Goal: Task Accomplishment & Management: Manage account settings

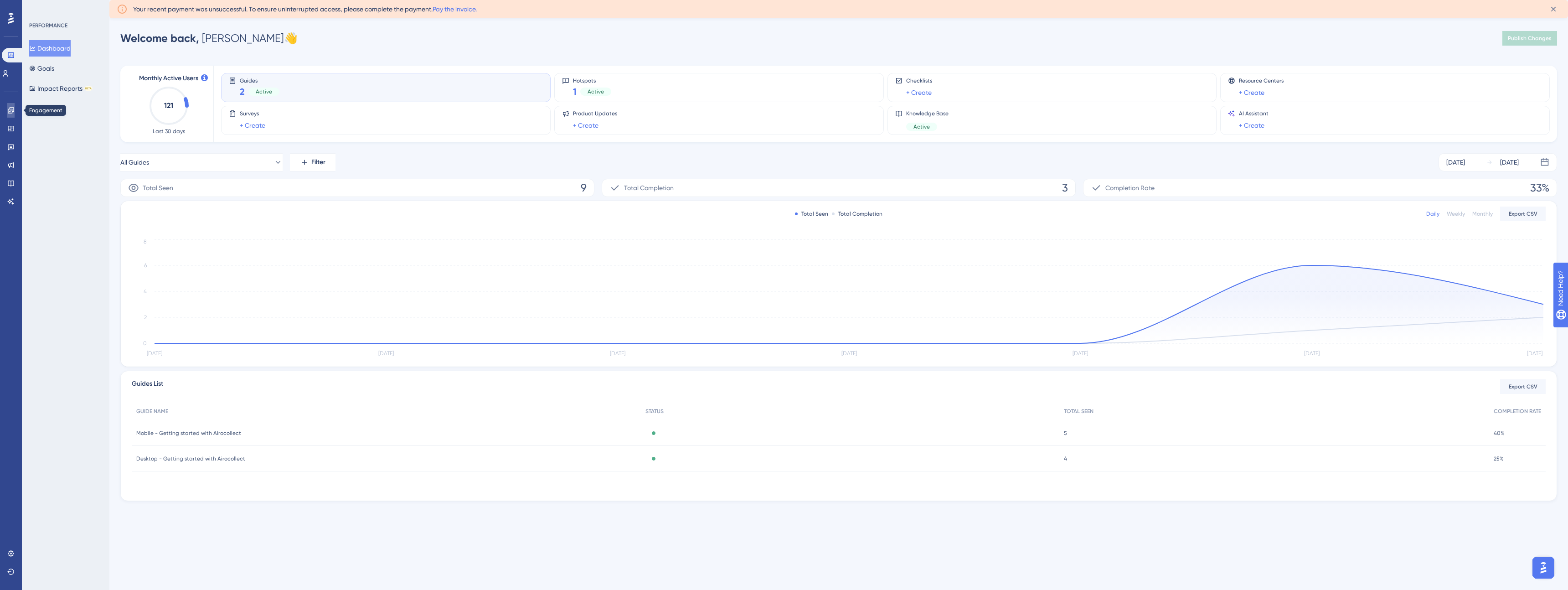
click at [8, 111] on icon at bounding box center [11, 110] width 6 height 6
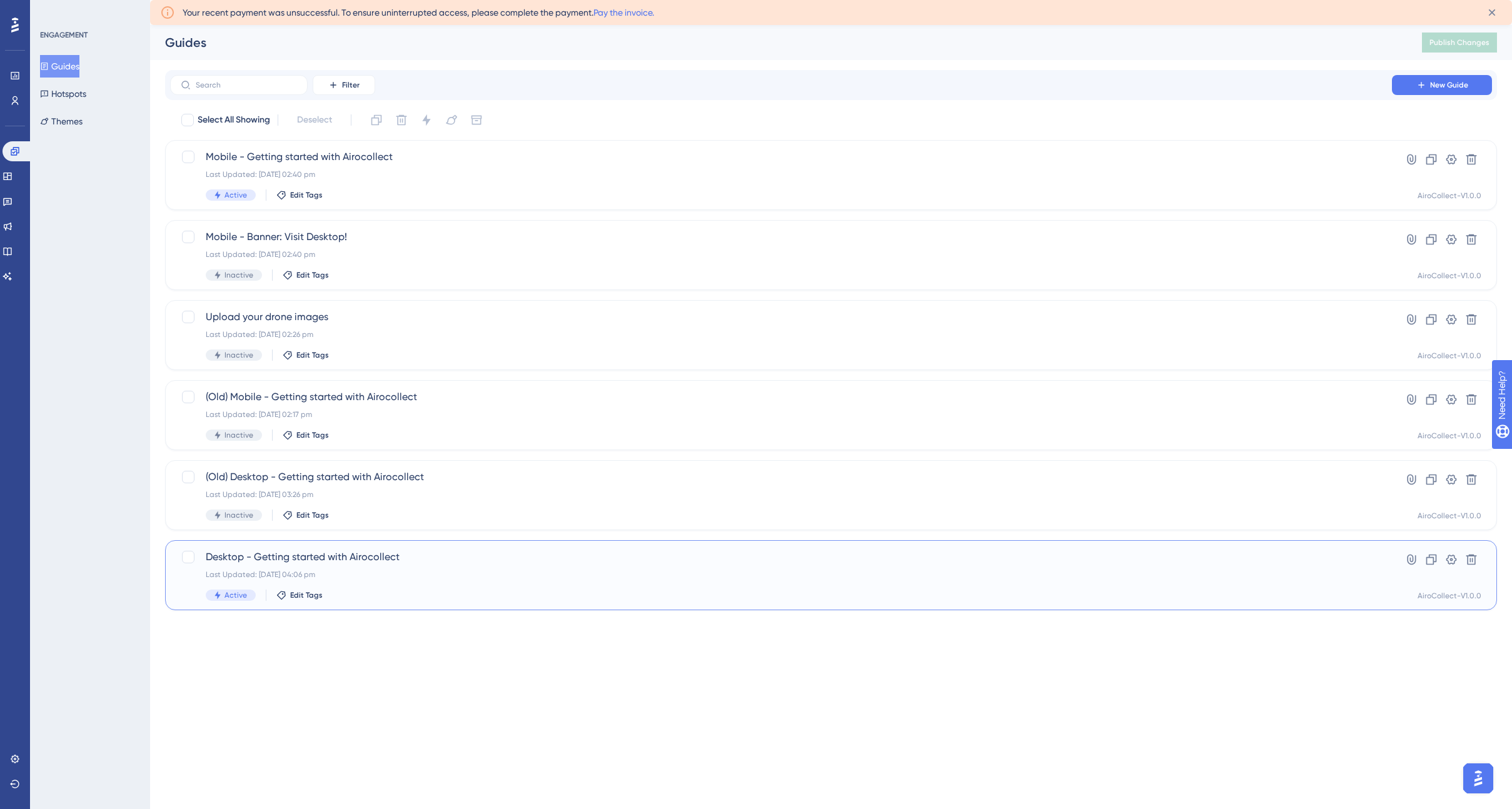
click at [284, 562] on span "Desktop - Getting started with Airocollect" at bounding box center [781, 556] width 1150 height 15
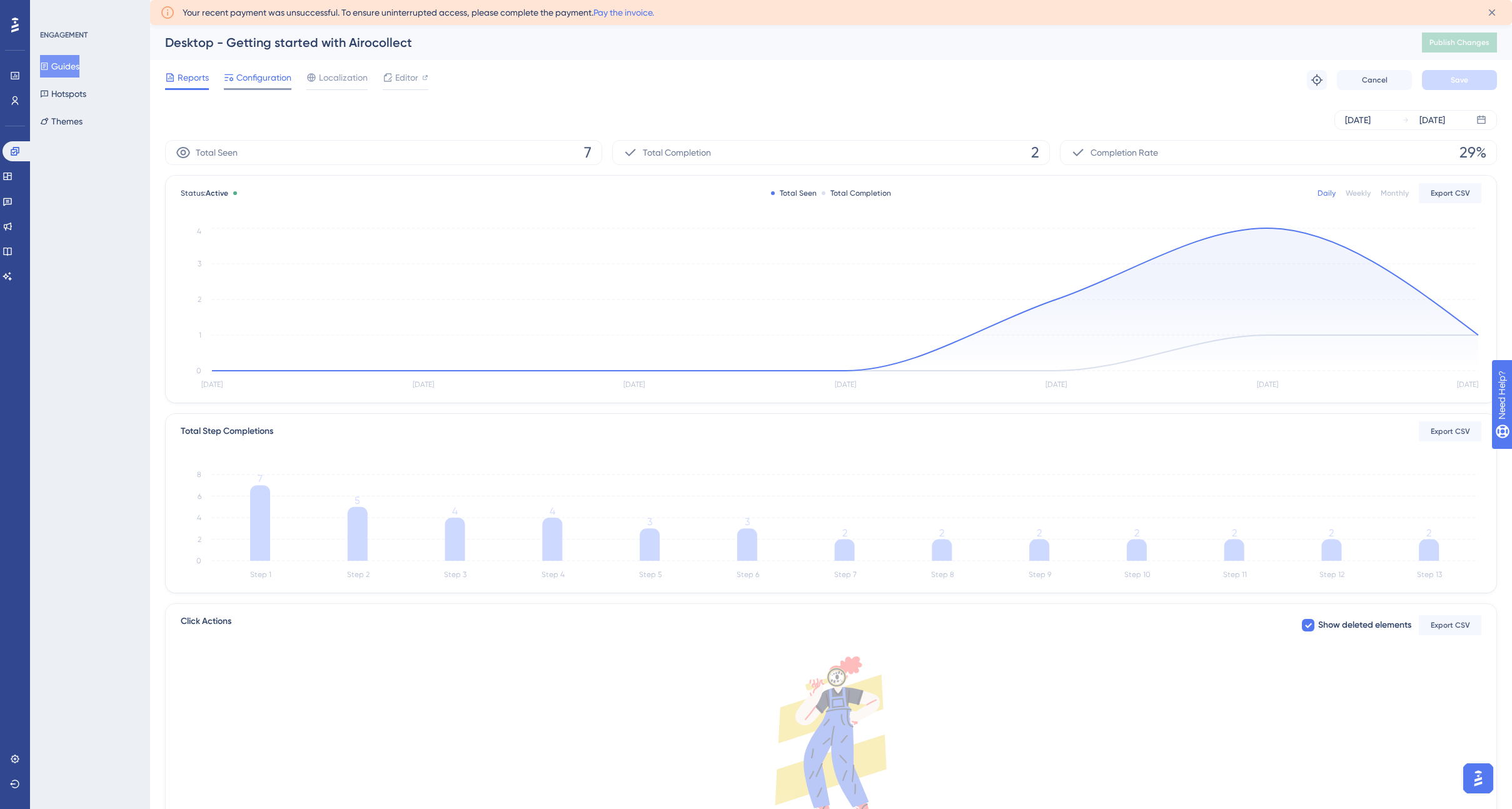
click at [252, 80] on span "Configuration" at bounding box center [264, 77] width 55 height 15
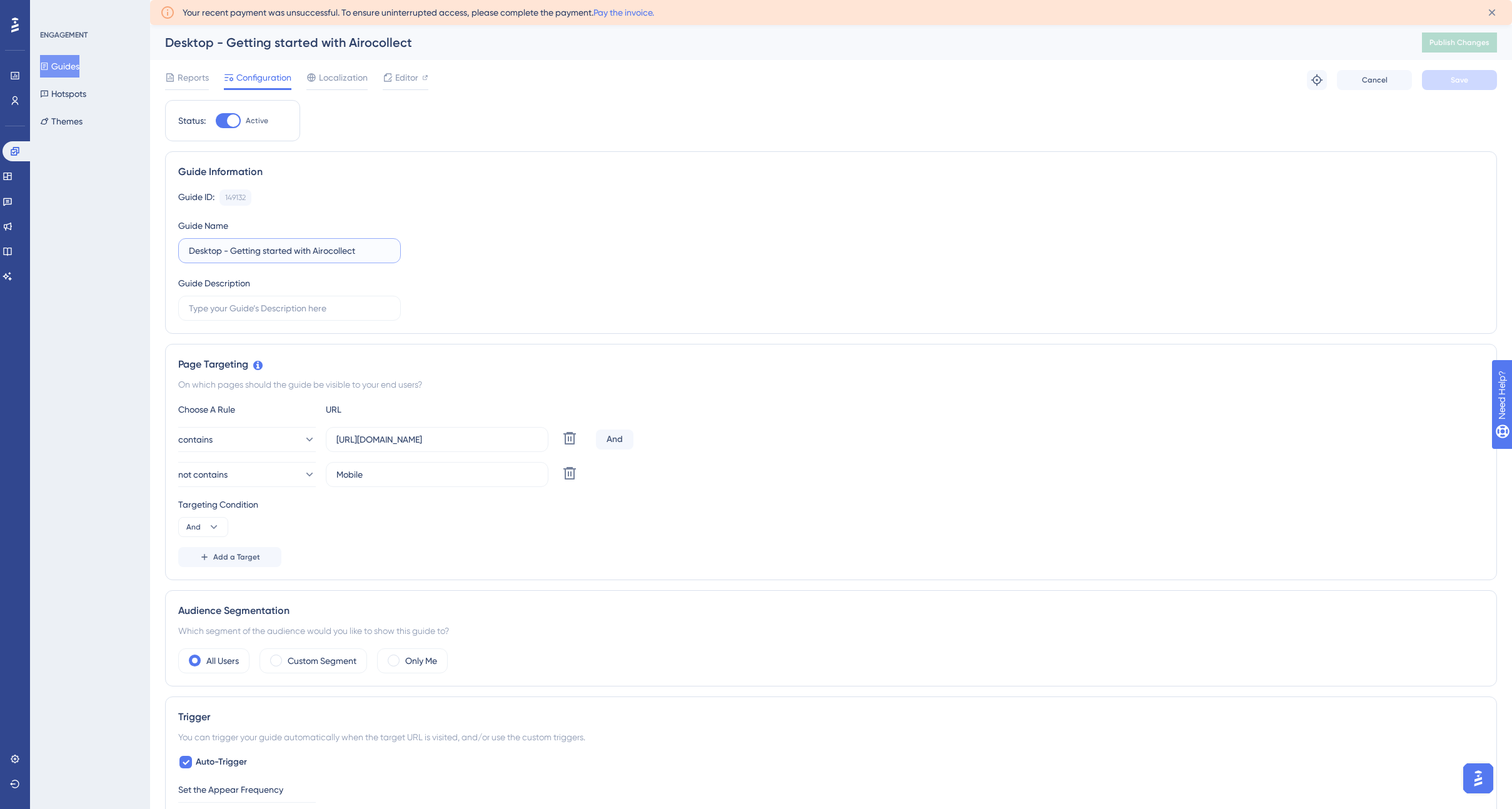
click at [232, 254] on input "Desktop - Getting started with Airocollect" at bounding box center [289, 251] width 201 height 14
type input "Desktop - DEMO - Getting started with Airocollect"
click at [1452, 88] on button "Save" at bounding box center [1458, 80] width 75 height 20
click at [1456, 45] on span "Publish Changes" at bounding box center [1459, 43] width 60 height 10
click at [618, 14] on link "Pay the invoice." at bounding box center [623, 13] width 61 height 10
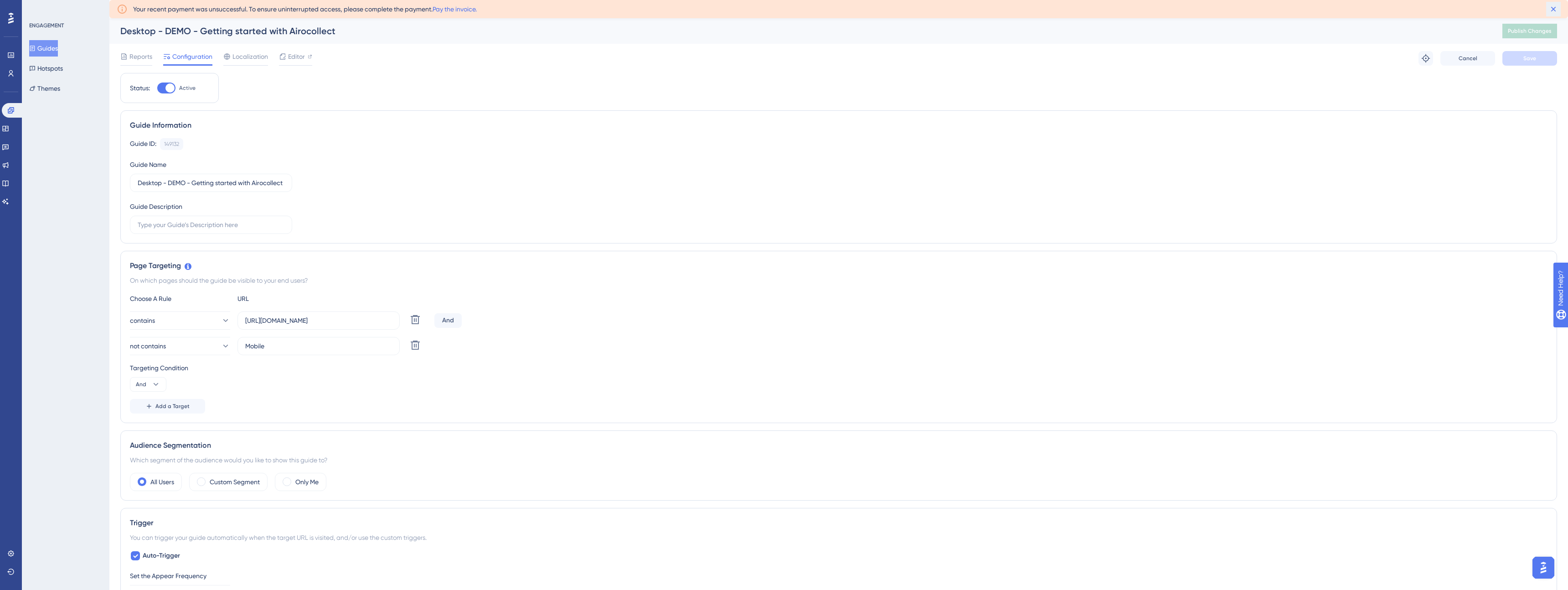
click at [1555, 7] on icon at bounding box center [1553, 9] width 5 height 5
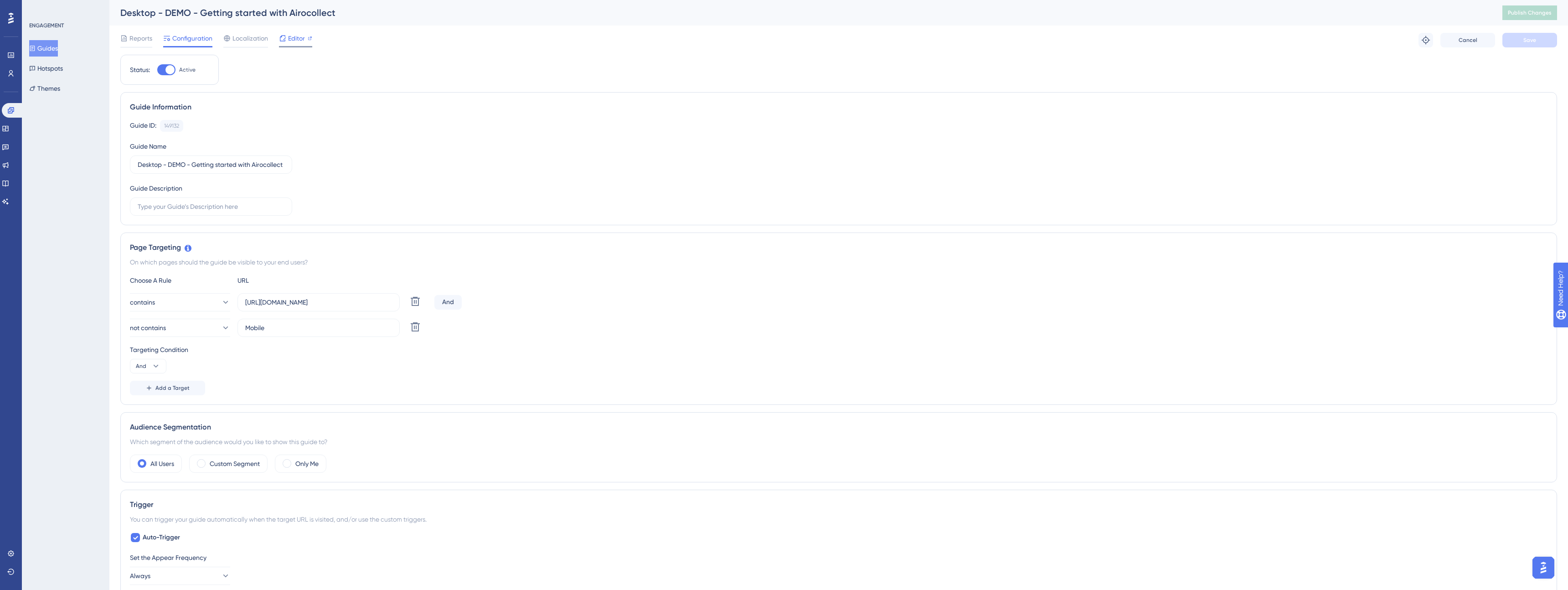
click at [297, 43] on span "Editor" at bounding box center [296, 38] width 17 height 11
click at [286, 36] on div "Editor" at bounding box center [296, 38] width 33 height 11
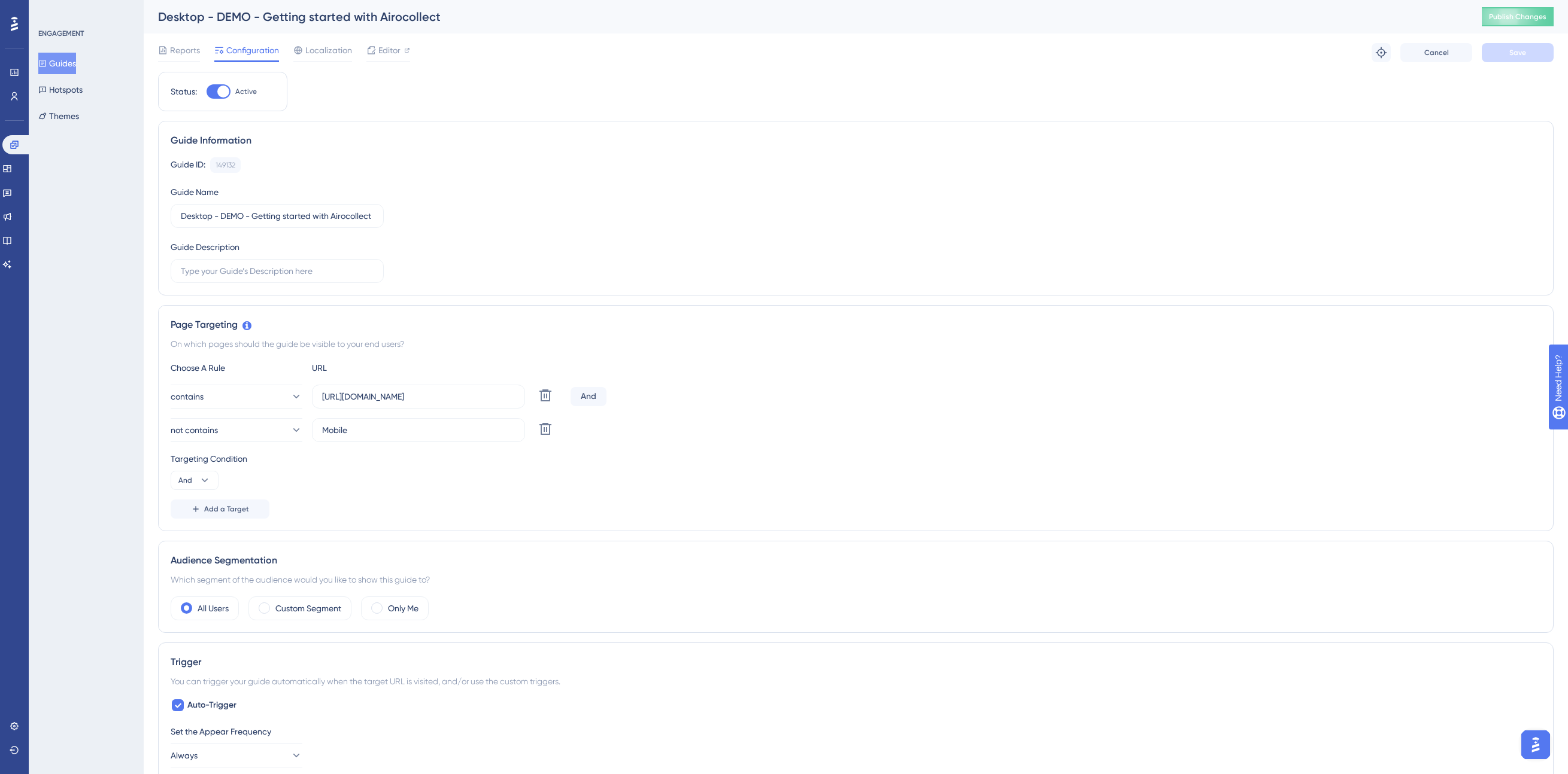
click at [677, 33] on div "Desktop - DEMO - Getting started with Airocollect Publish Changes" at bounding box center [855, 16] width 1424 height 33
click at [452, 150] on div "Guide Information Guide ID: 149132 Copy Guide Name Desktop - DEMO - Getting sta…" at bounding box center [855, 208] width 1396 height 175
click at [570, 82] on div "Status: Active Guide Information Guide ID: 149132 Copy Guide Name Desktop - DEM…" at bounding box center [855, 713] width 1396 height 1284
click at [13, 140] on icon at bounding box center [14, 145] width 10 height 10
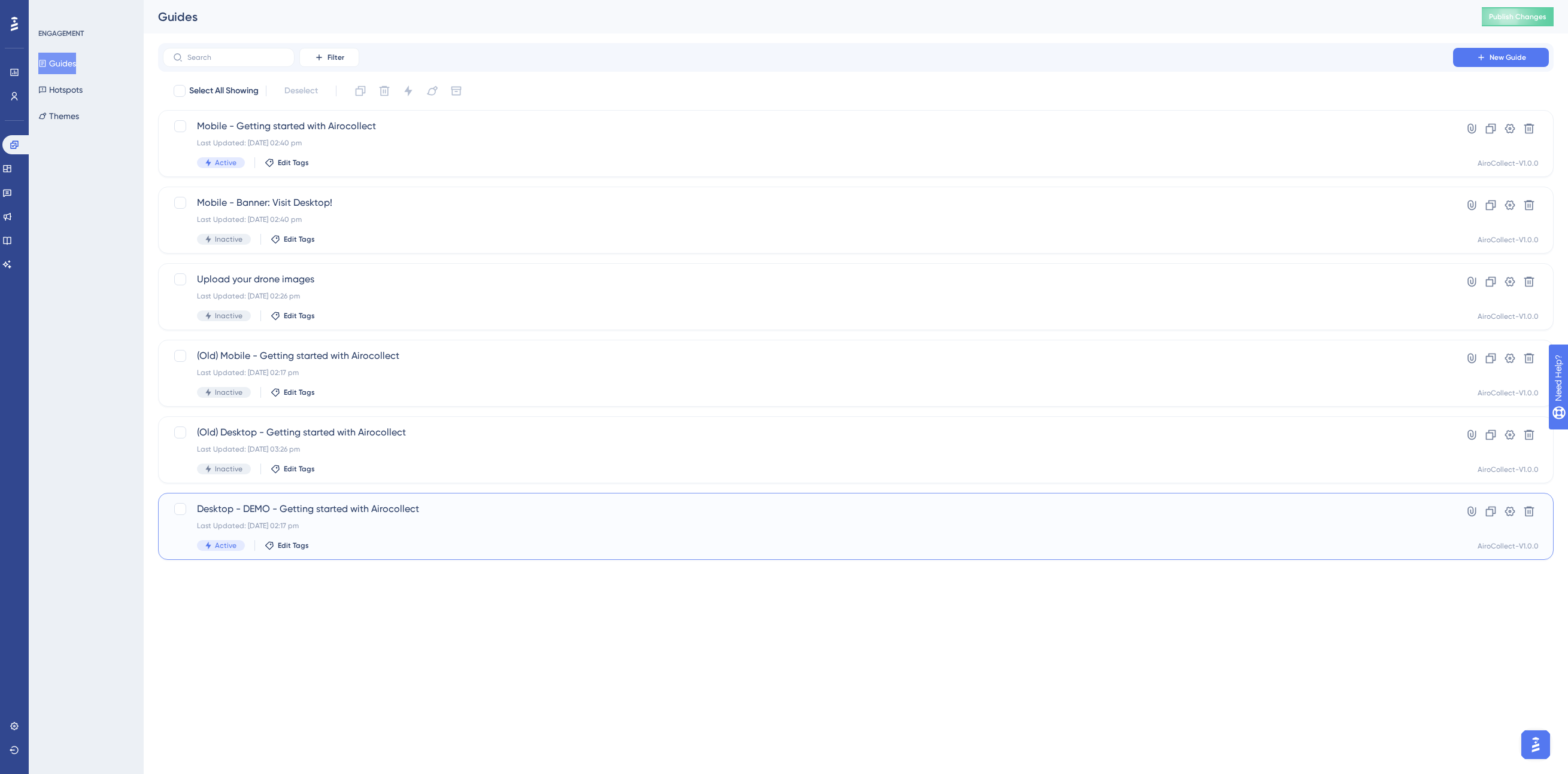
click at [336, 509] on span "Desktop - DEMO - Getting started with Airocollect" at bounding box center [808, 508] width 1222 height 14
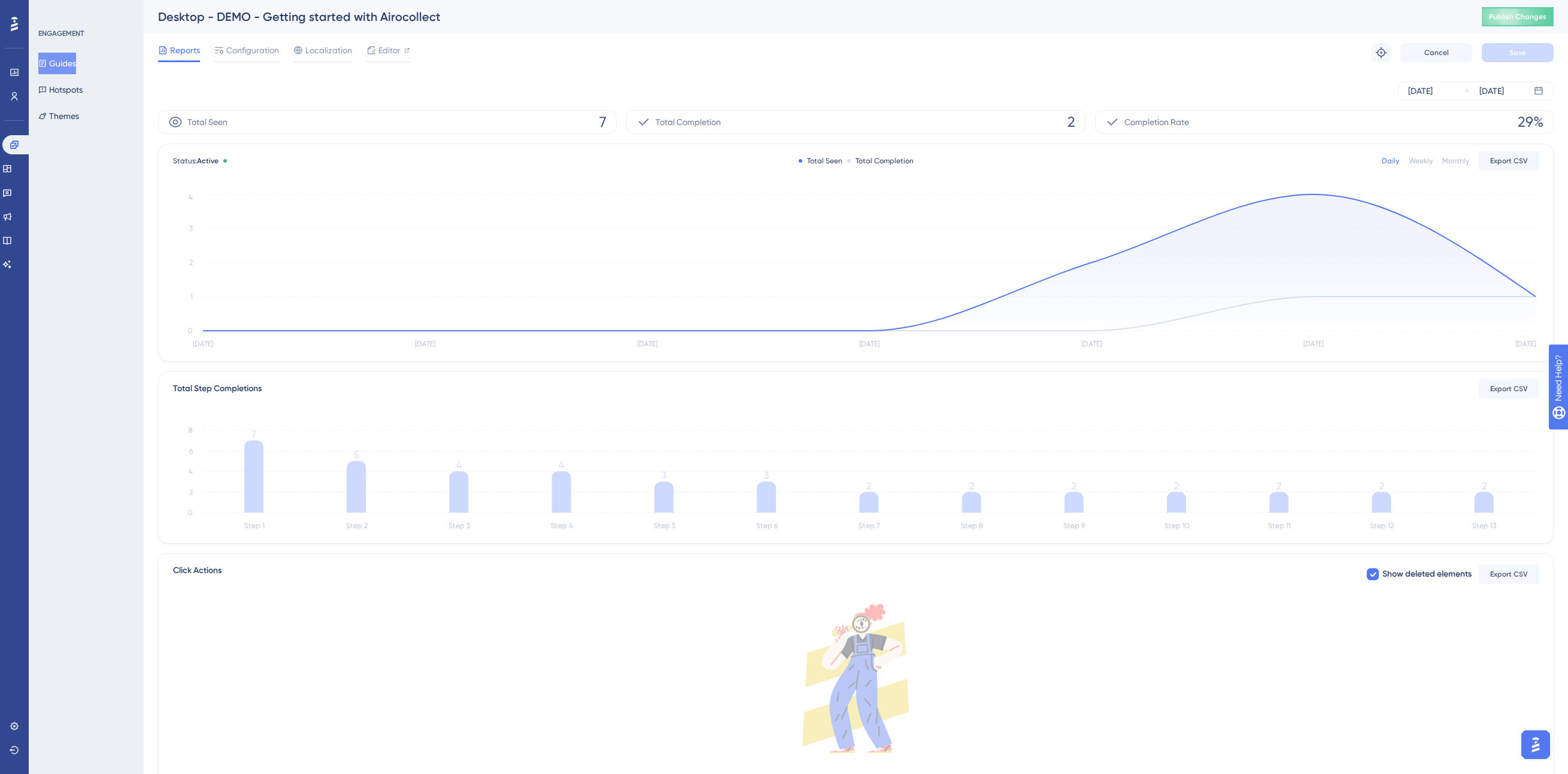
click at [558, 52] on div "Reports Configuration Localization Editor Troubleshoot Cancel Save" at bounding box center [855, 52] width 1396 height 38
click at [1524, 6] on div "Desktop - DEMO - Getting started with Airocollect Publish Changes" at bounding box center [855, 16] width 1424 height 33
click at [1517, 12] on span "Publish Changes" at bounding box center [1518, 17] width 57 height 10
click at [1314, 22] on div "Desktop - DEMO - Getting started with Airocollect" at bounding box center [805, 17] width 1294 height 17
click at [374, 55] on div at bounding box center [372, 50] width 10 height 14
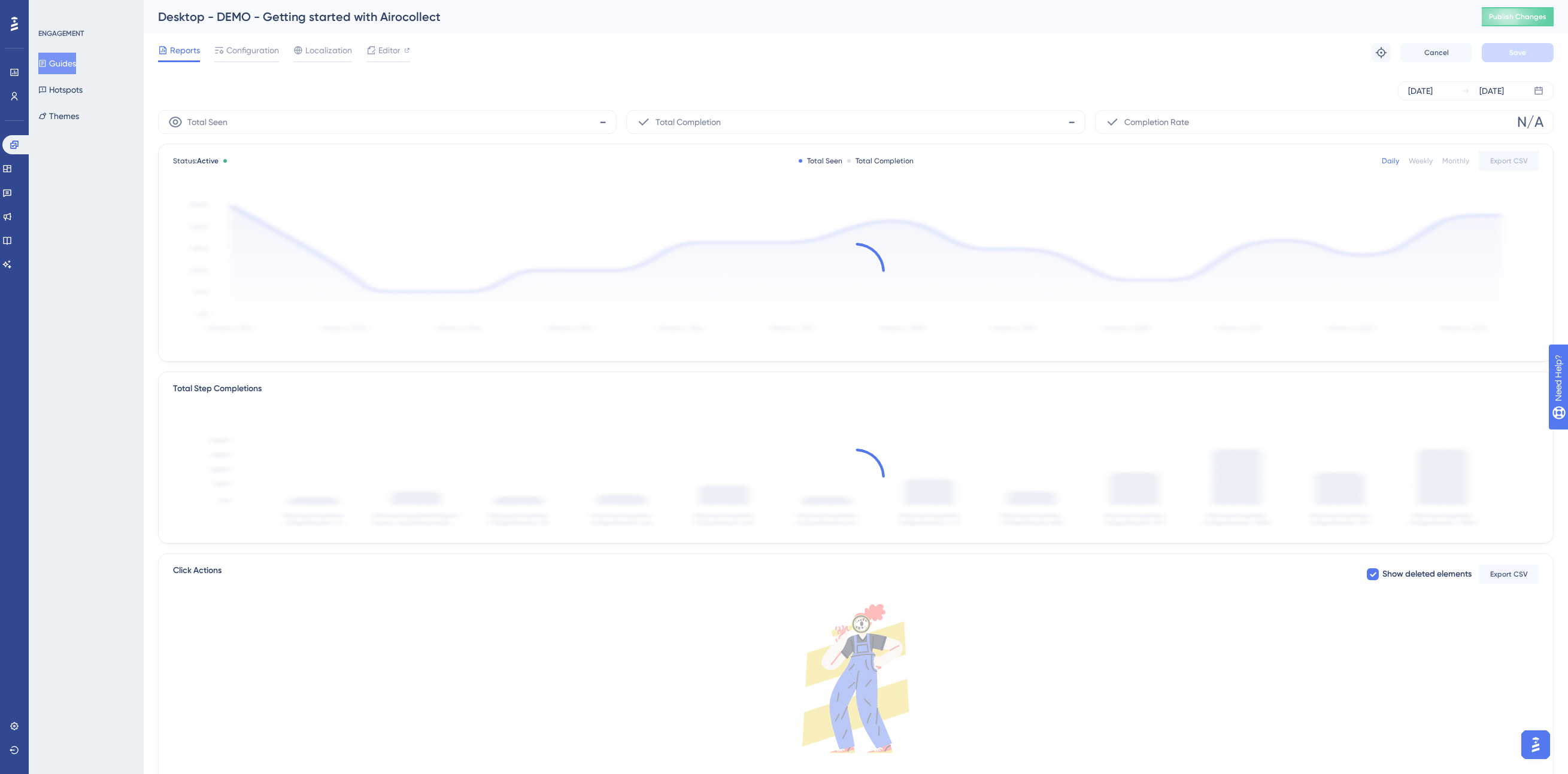
click at [504, 63] on div "Reports Configuration Localization Editor Troubleshoot Cancel Save" at bounding box center [855, 52] width 1396 height 38
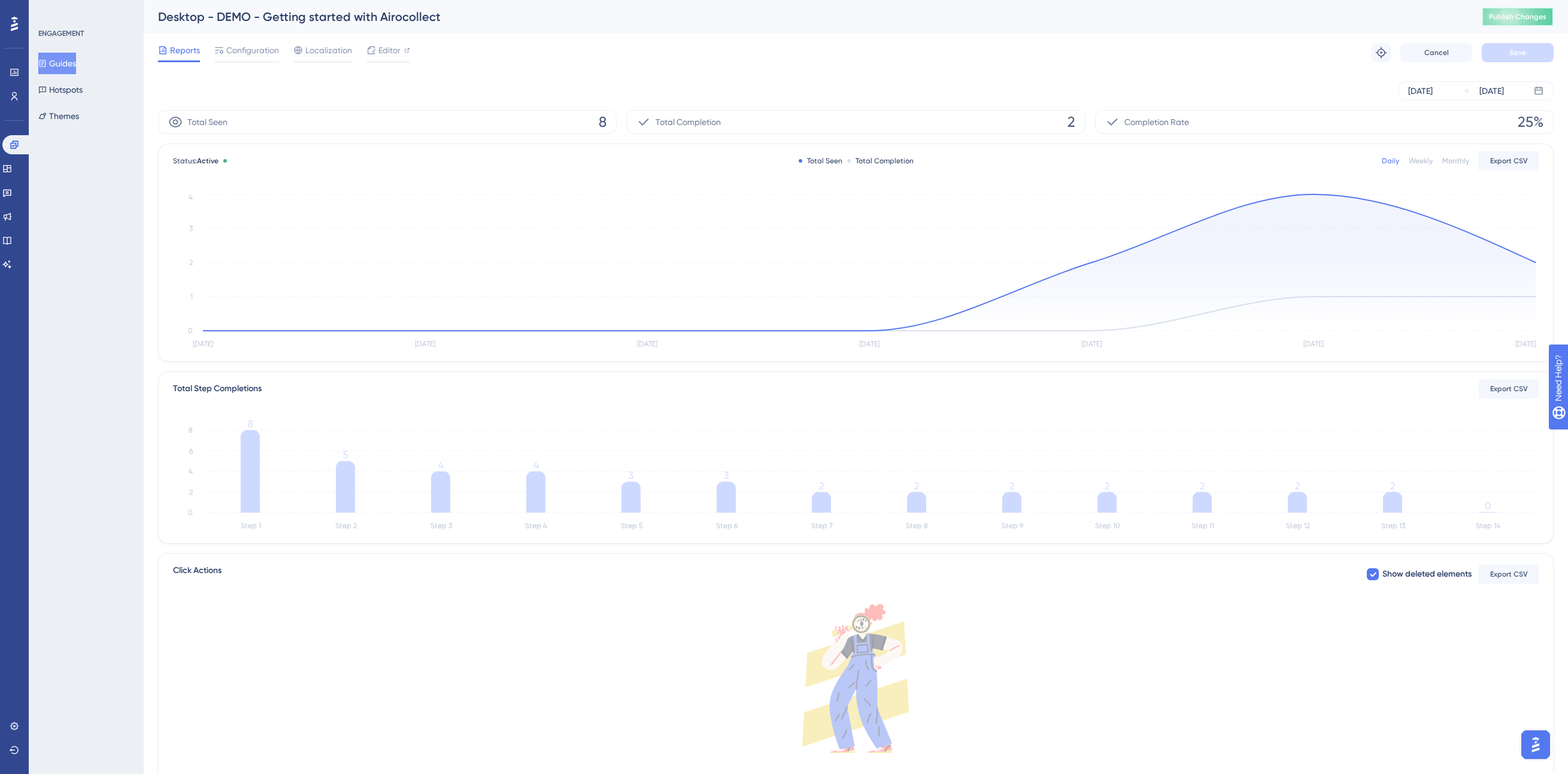
click at [1493, 15] on span "Publish Changes" at bounding box center [1518, 17] width 57 height 10
click at [255, 54] on span "Configuration" at bounding box center [252, 50] width 52 height 14
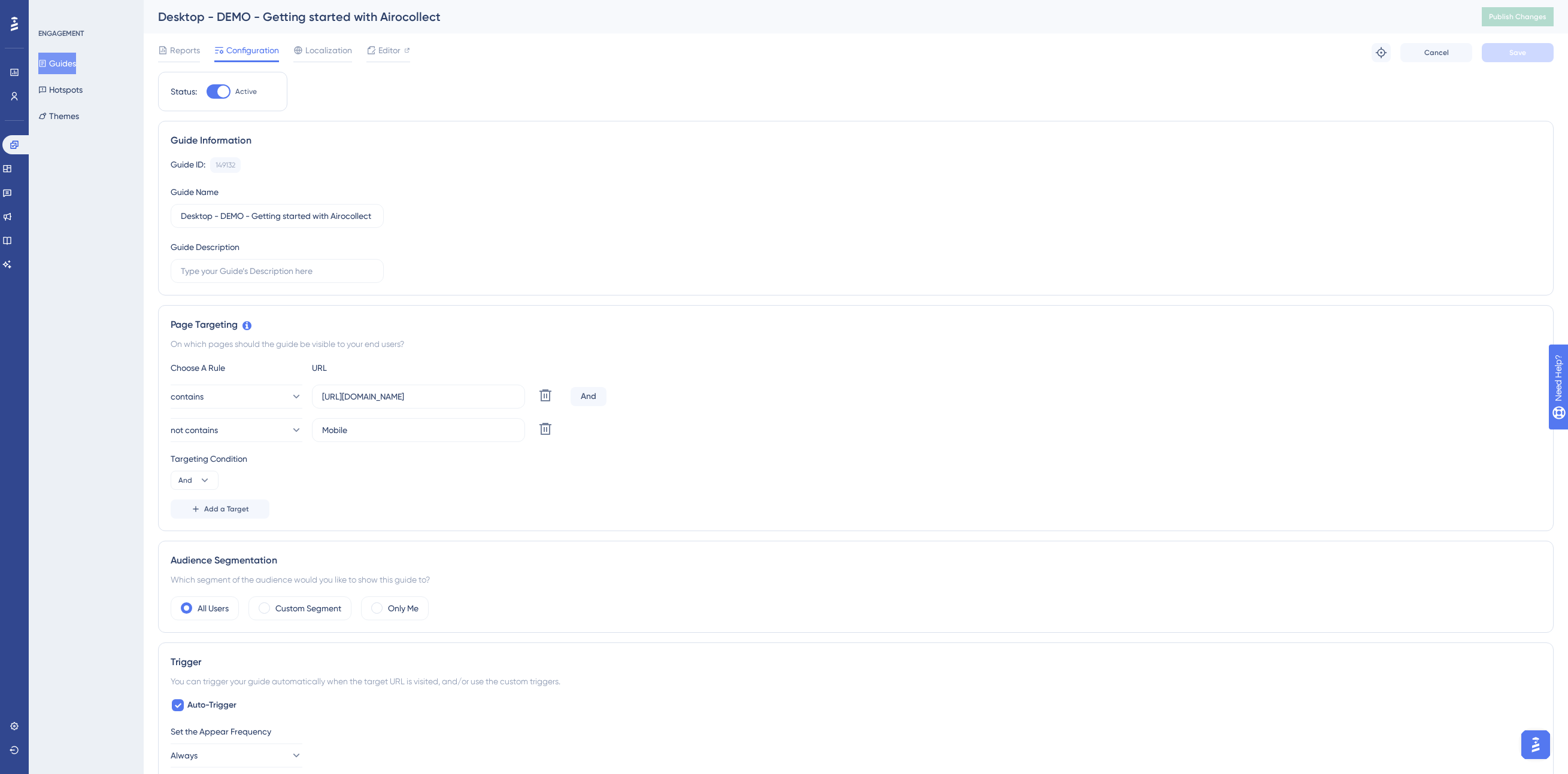
scroll to position [2, 0]
click at [551, 57] on div "Reports Configuration Localization Editor Troubleshoot Cancel Save" at bounding box center [855, 50] width 1396 height 38
click at [559, 44] on div "Reports Configuration Localization Editor Troubleshoot Cancel Save" at bounding box center [855, 50] width 1396 height 38
click at [54, 64] on button "Guides" at bounding box center [57, 63] width 38 height 22
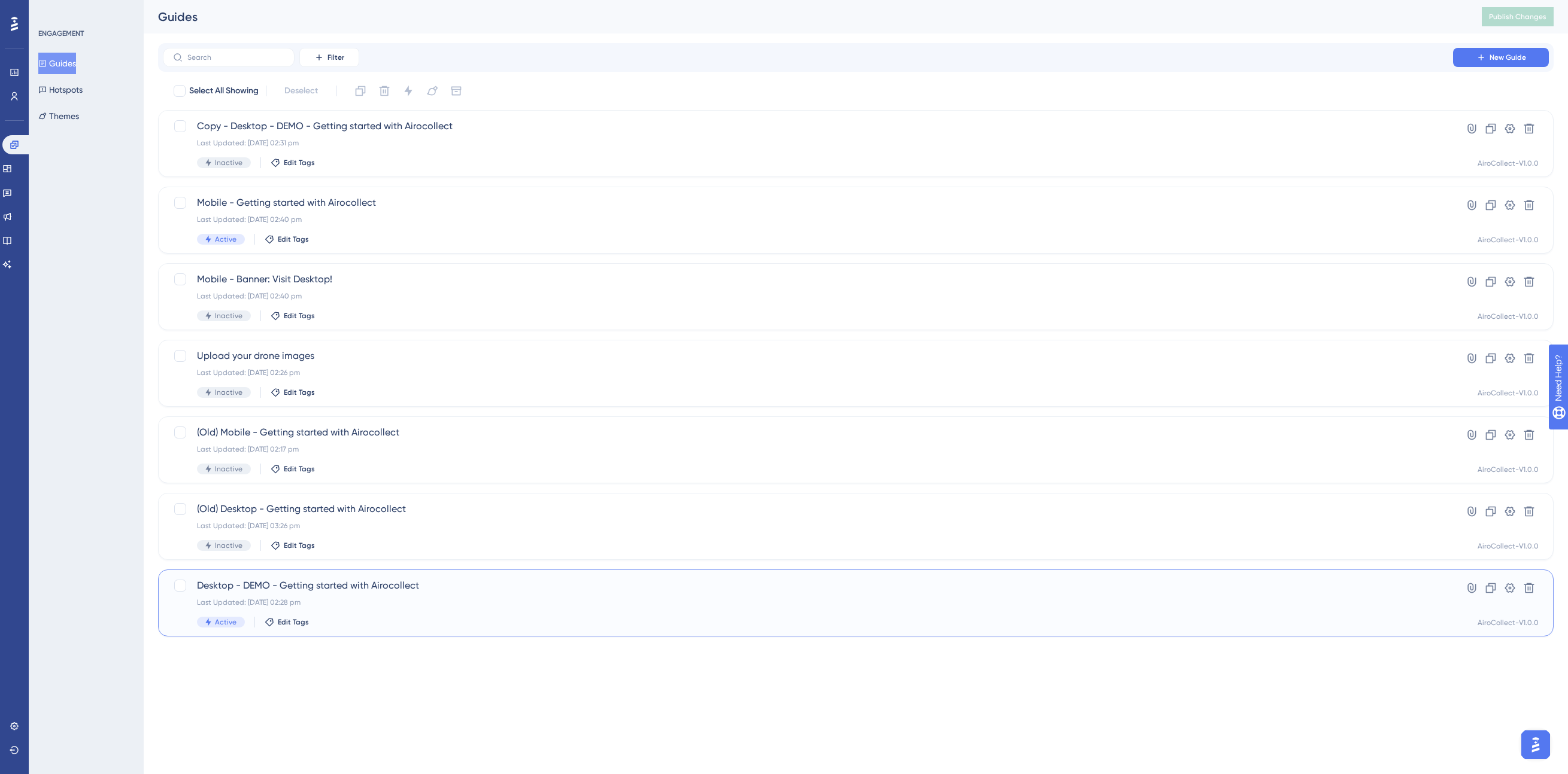
click at [284, 592] on span "Desktop - DEMO - Getting started with Airocollect" at bounding box center [808, 585] width 1222 height 14
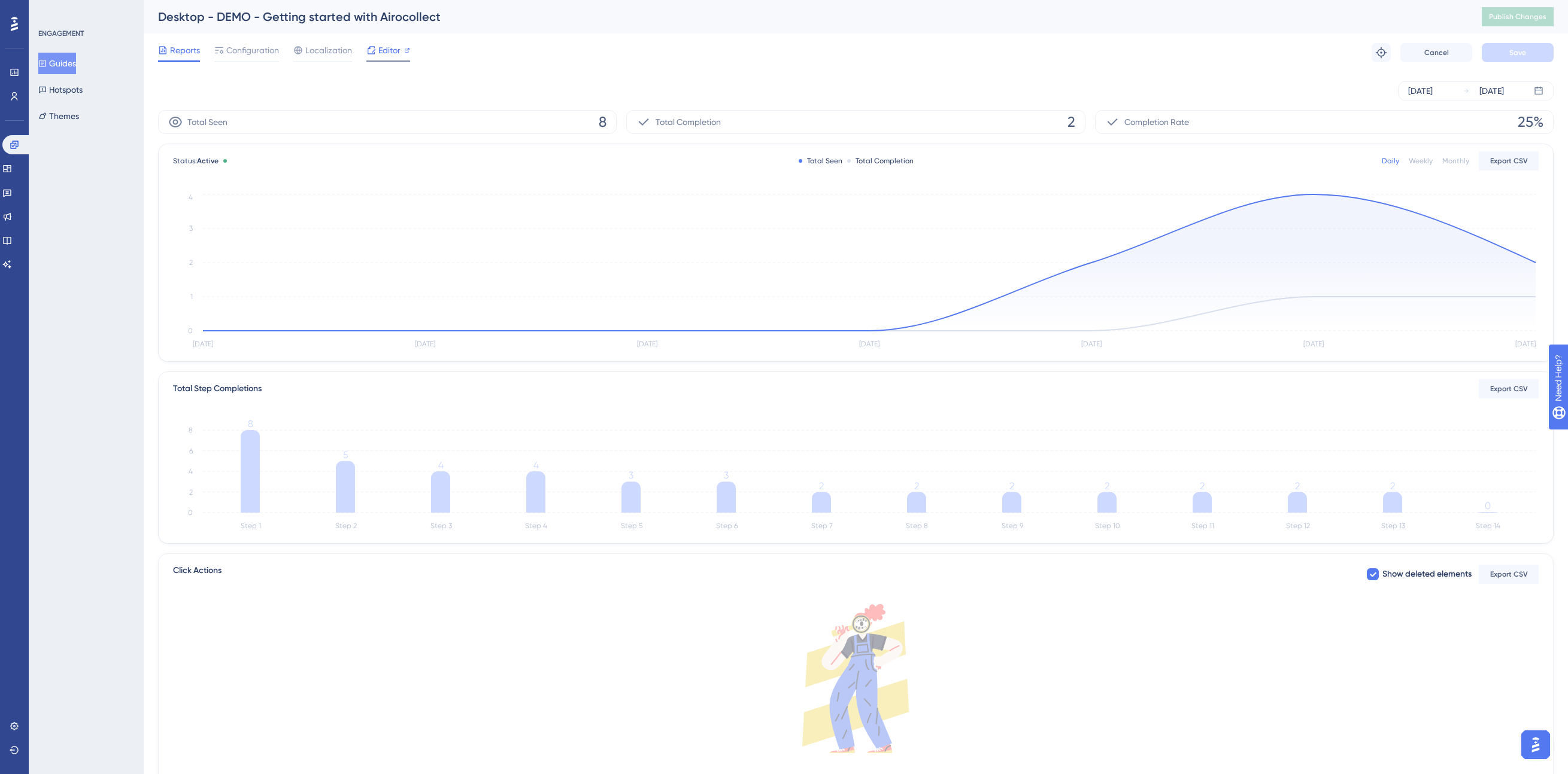
click at [389, 50] on span "Editor" at bounding box center [389, 50] width 22 height 14
click at [73, 64] on button "Guides" at bounding box center [57, 63] width 38 height 22
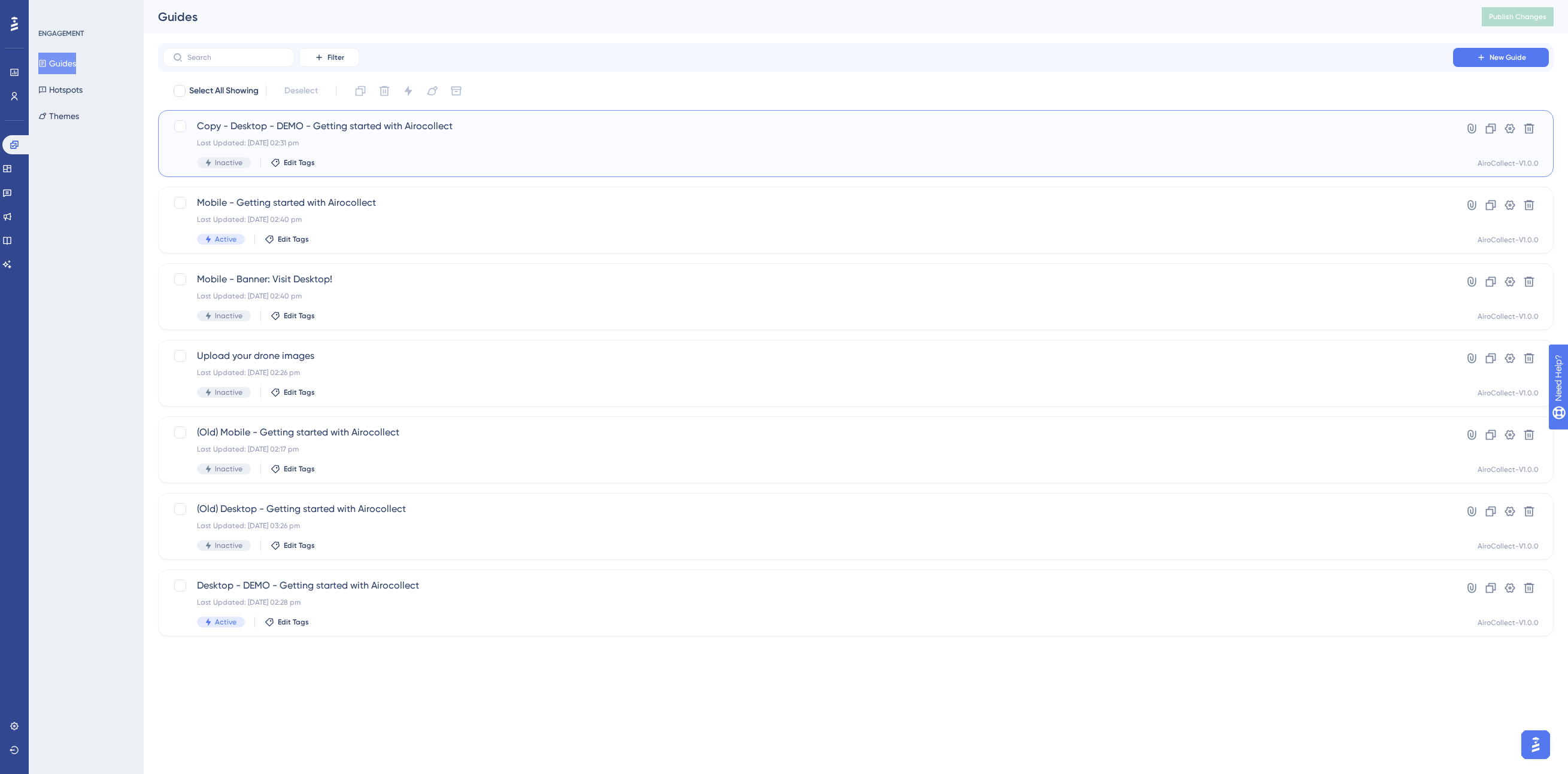
click at [307, 138] on div "Last Updated: 11 Sept 2025 02:31 pm" at bounding box center [808, 143] width 1222 height 10
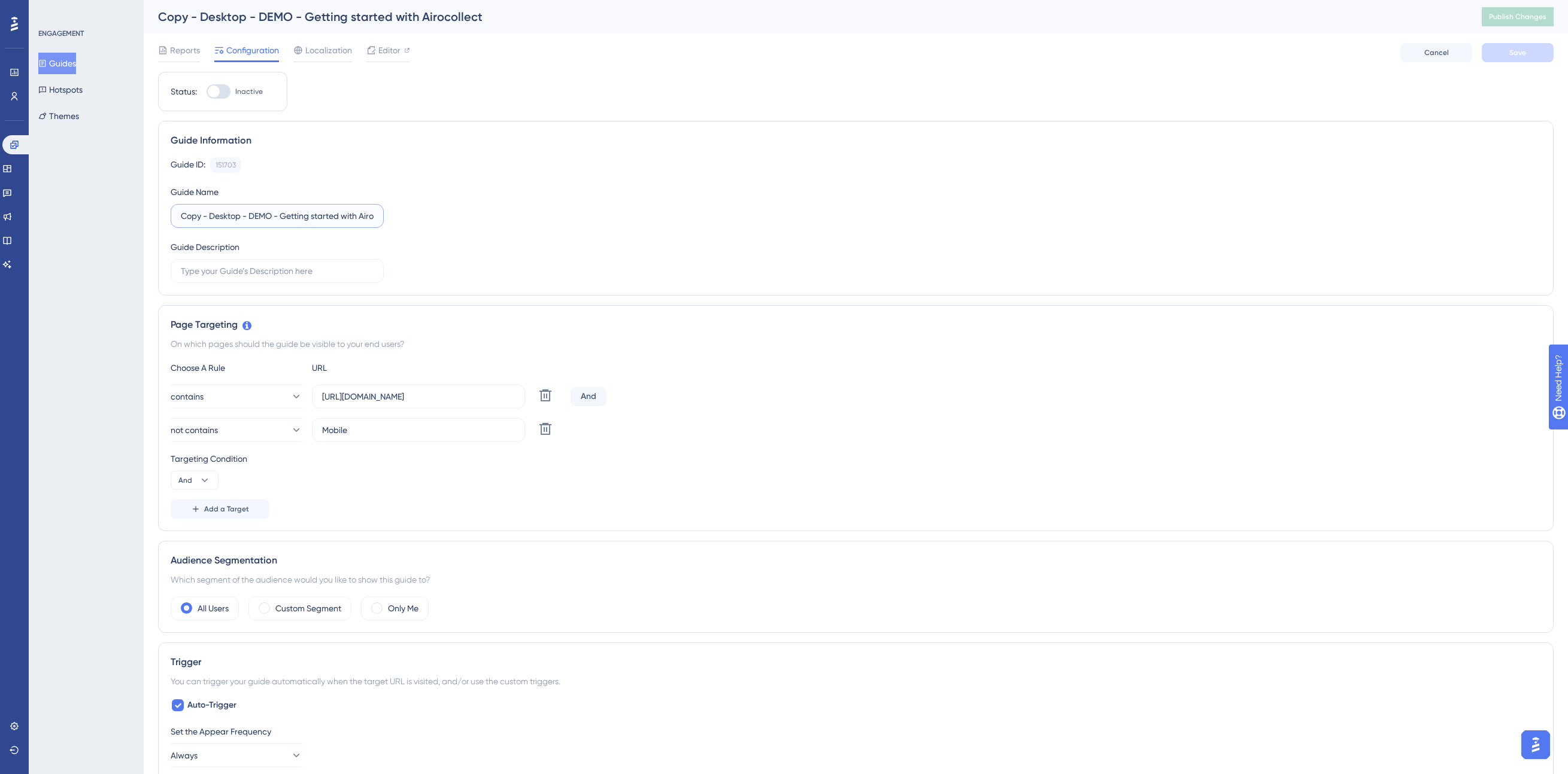
drag, startPoint x: 211, startPoint y: 215, endPoint x: 176, endPoint y: 218, distance: 35.1
click at [176, 218] on label "Copy - Desktop - DEMO - Getting started with Airocollect" at bounding box center [277, 215] width 213 height 24
click at [230, 215] on input "Desktop - DEMO - Getting started with Airocollect" at bounding box center [277, 216] width 192 height 13
type input "Desktop - FIRST LOGIN NEW USER - Getting started with Airocollect"
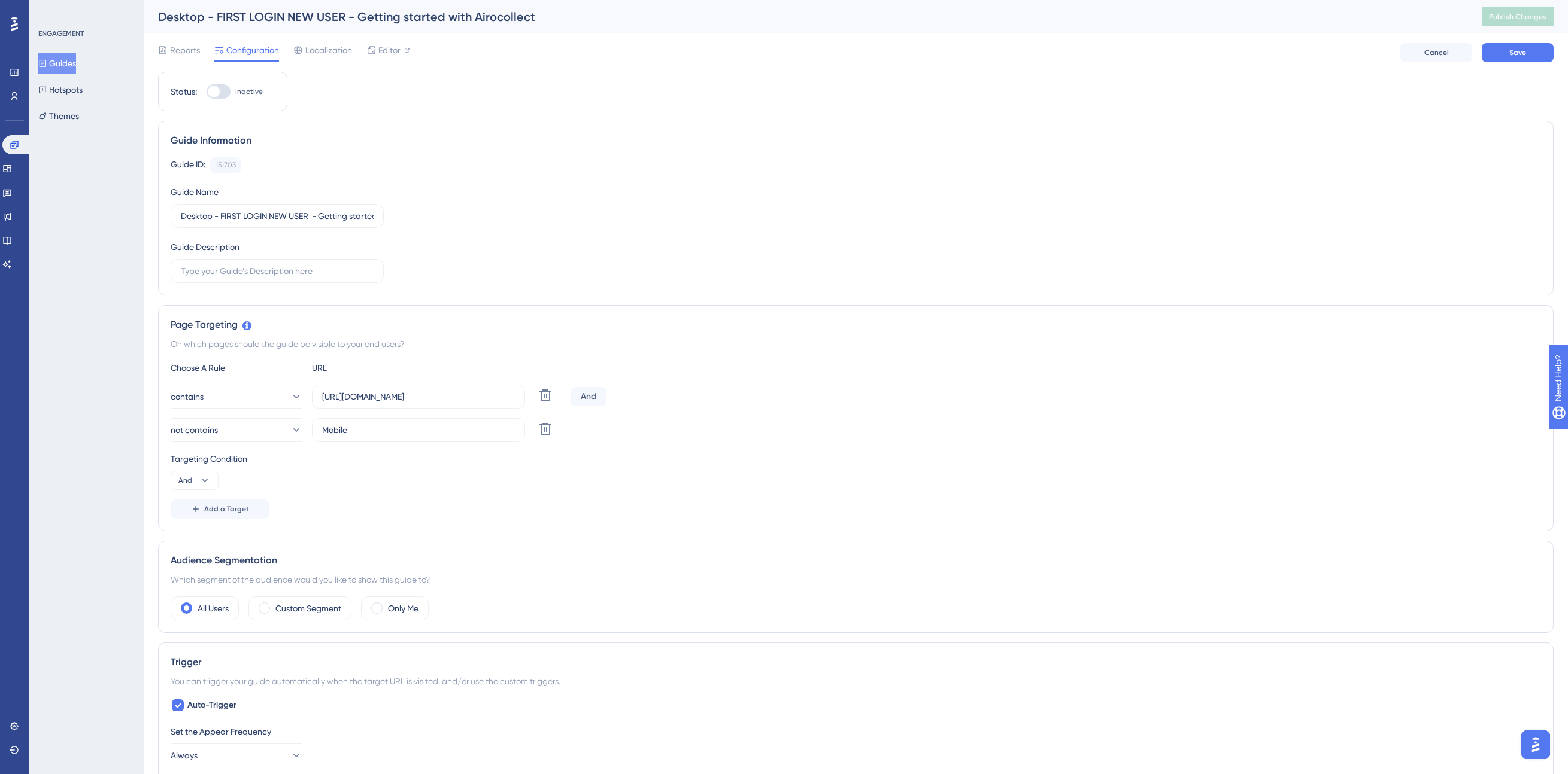
click at [472, 222] on div "Guide ID: 151703 Copy Guide Name Desktop - FIRST LOGIN NEW USER - Getting start…" at bounding box center [855, 220] width 1370 height 126
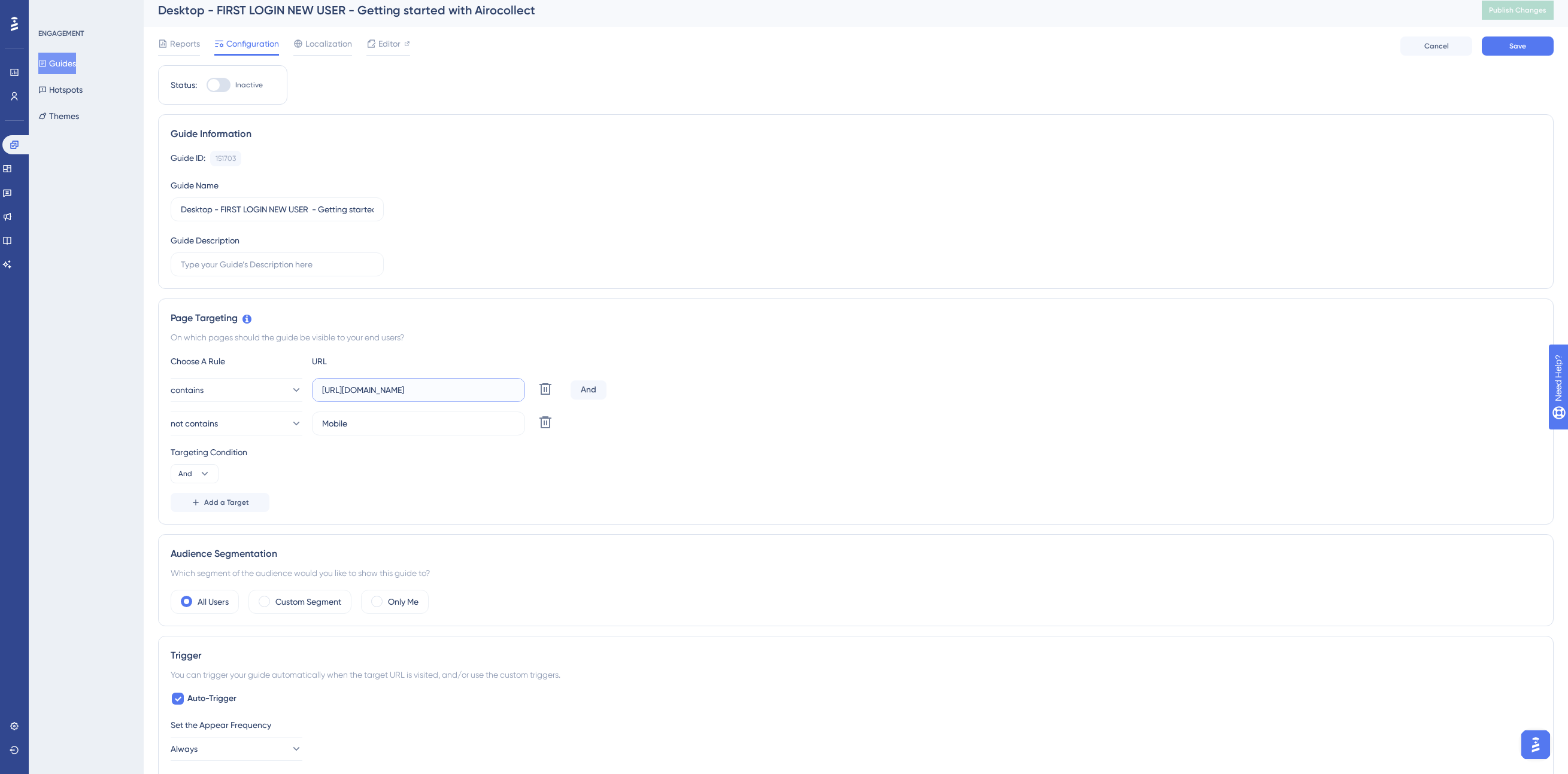
click at [494, 389] on input "https://collect-staging.airobot.eu/viewedit/demo" at bounding box center [418, 390] width 192 height 13
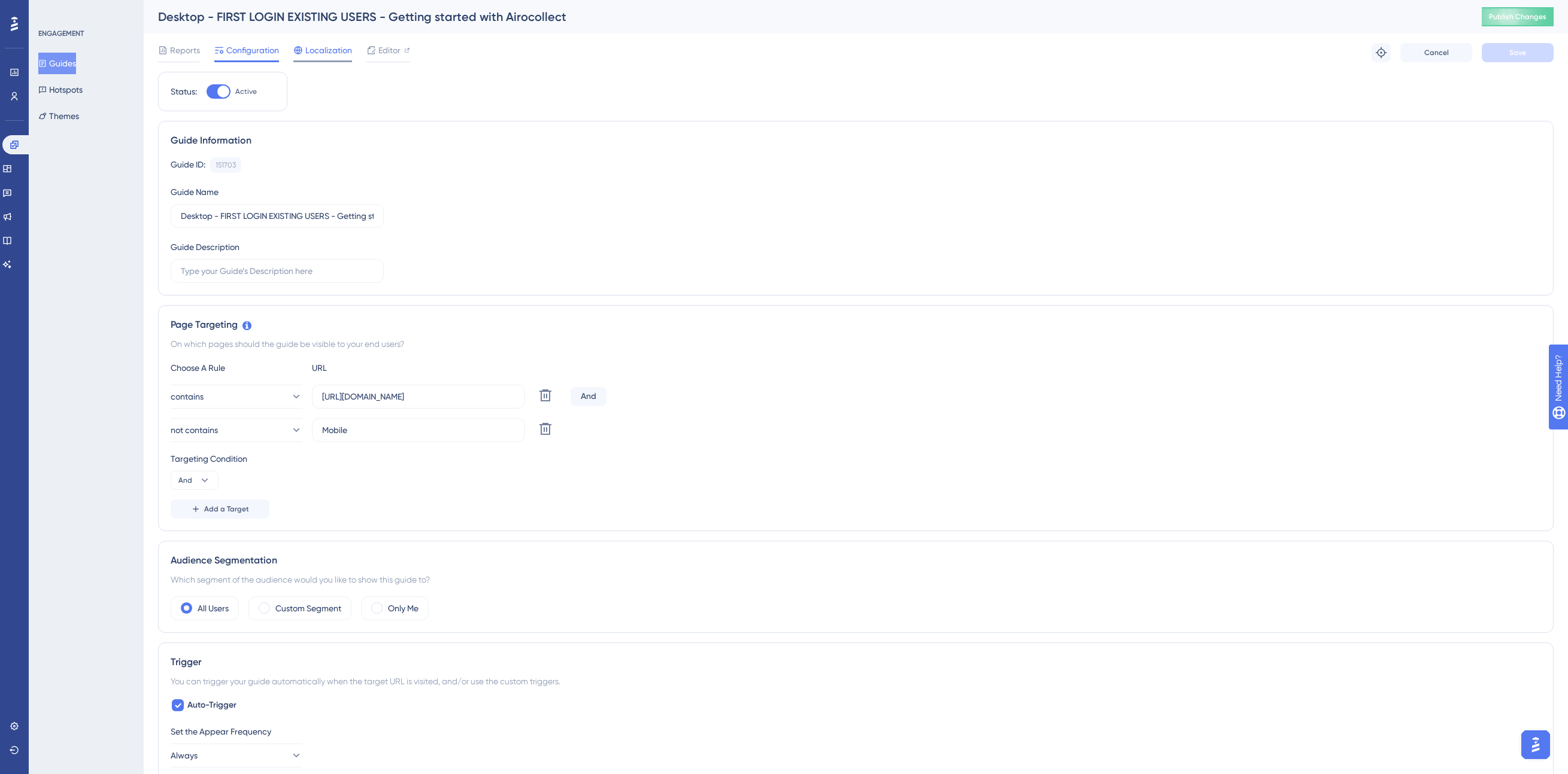
click at [322, 55] on span "Localization" at bounding box center [329, 50] width 47 height 14
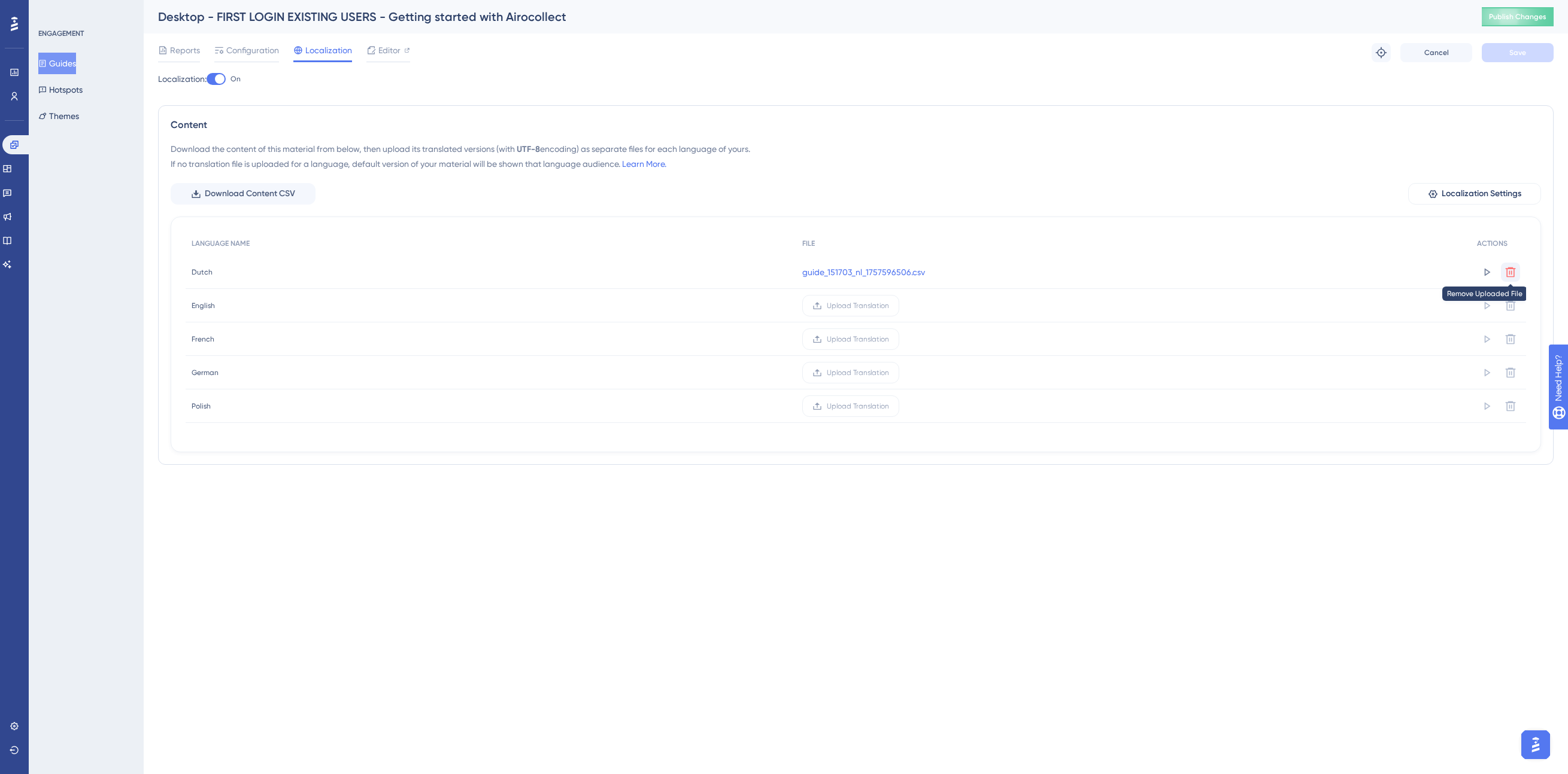
click at [1510, 268] on icon at bounding box center [1511, 271] width 10 height 10
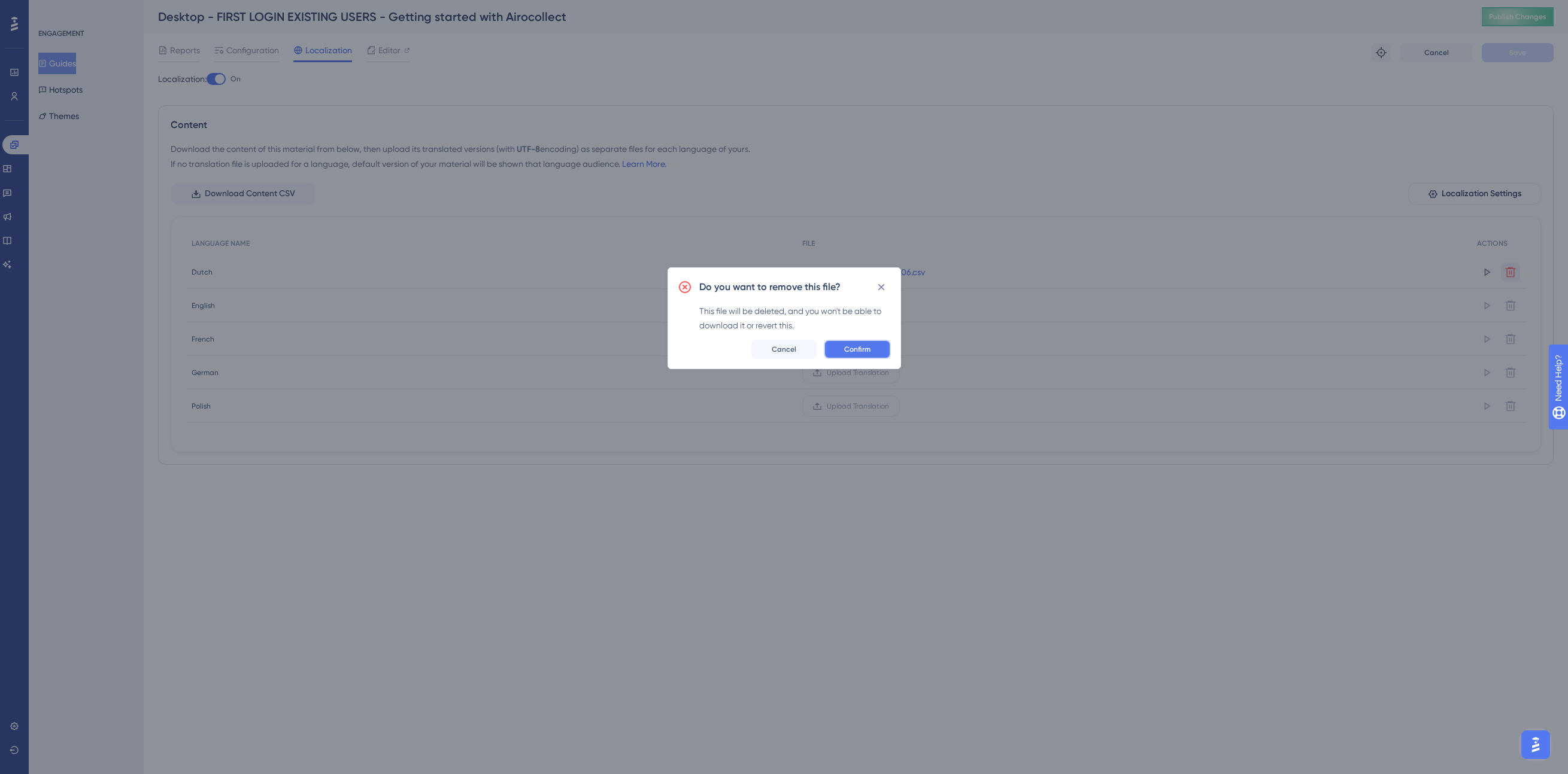
click at [853, 347] on span "Confirm" at bounding box center [857, 349] width 27 height 10
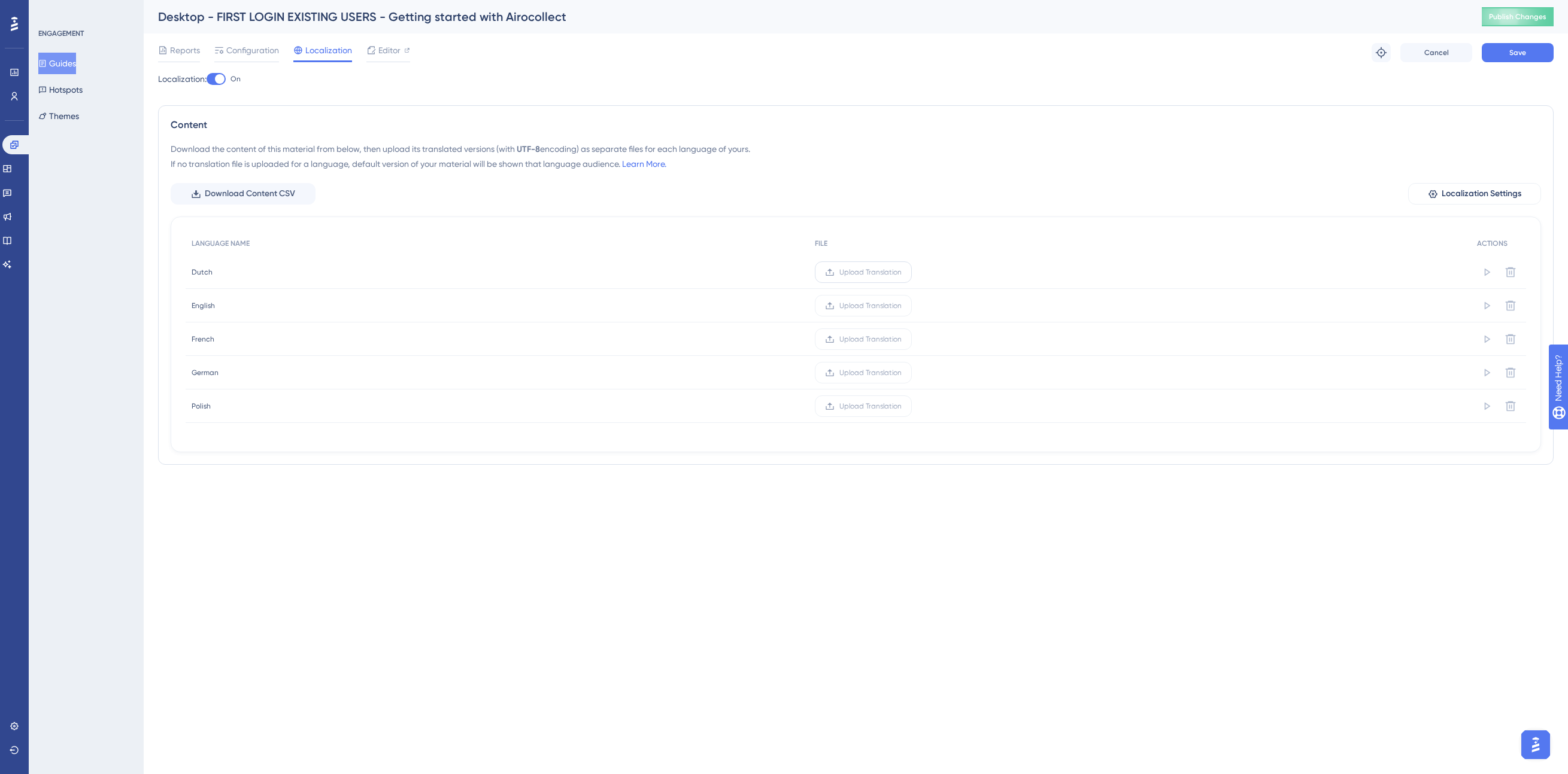
click at [871, 272] on span "Upload Translation" at bounding box center [870, 272] width 62 height 10
click at [901, 272] on input "Upload Translation" at bounding box center [901, 272] width 0 height 0
click at [1488, 273] on icon at bounding box center [1488, 272] width 6 height 8
click at [1514, 52] on span "Save" at bounding box center [1518, 52] width 17 height 10
click at [1518, 22] on button "Publish Changes" at bounding box center [1517, 17] width 71 height 19
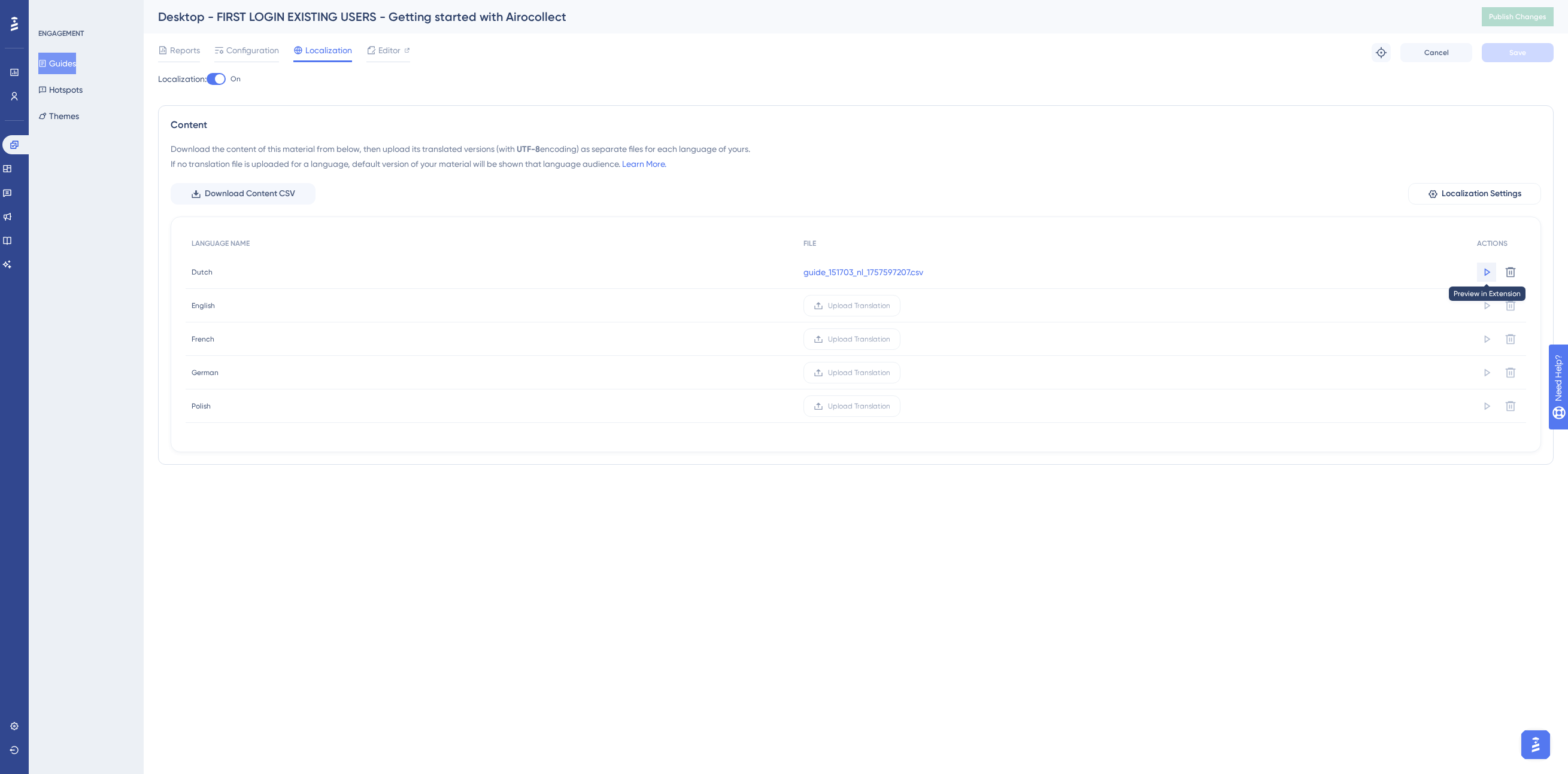
click at [1491, 274] on icon at bounding box center [1486, 272] width 12 height 12
click at [1485, 268] on icon at bounding box center [1486, 272] width 12 height 12
click at [253, 55] on span "Configuration" at bounding box center [252, 50] width 52 height 14
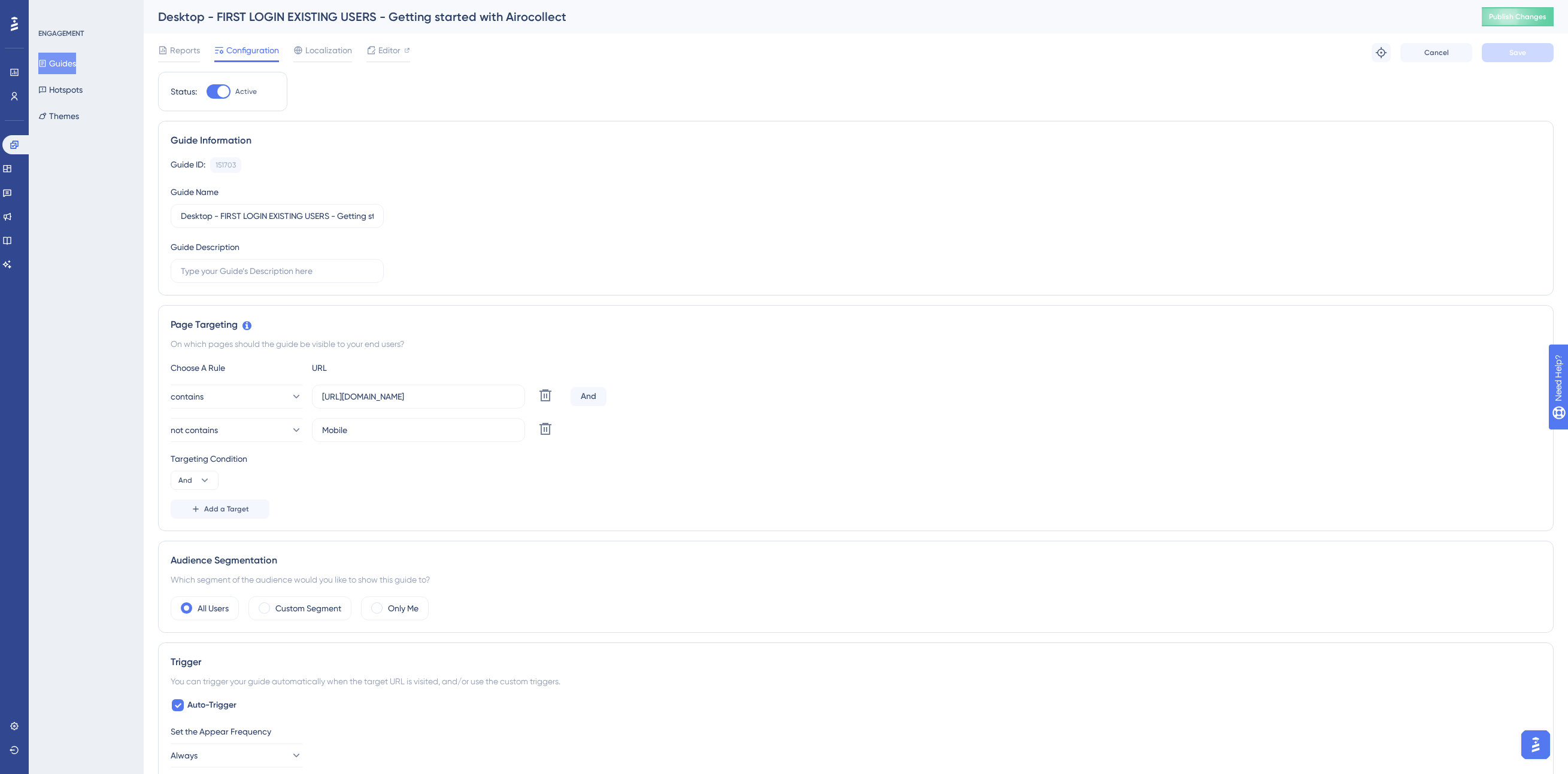
click at [434, 474] on div "Targeting Condition And" at bounding box center [855, 470] width 1370 height 38
click at [1500, 18] on span "Publish Changes" at bounding box center [1518, 17] width 57 height 10
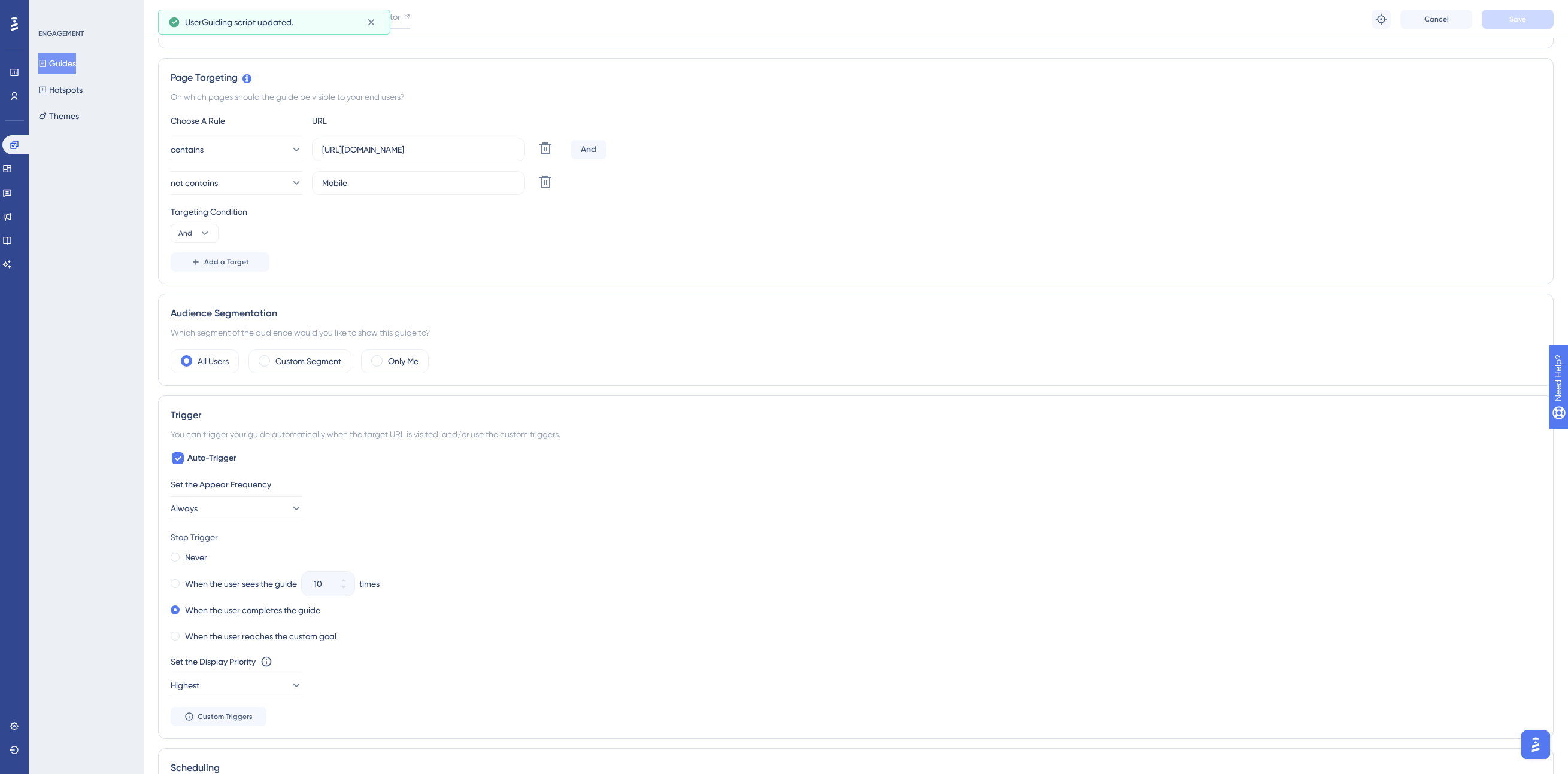
scroll to position [265, 0]
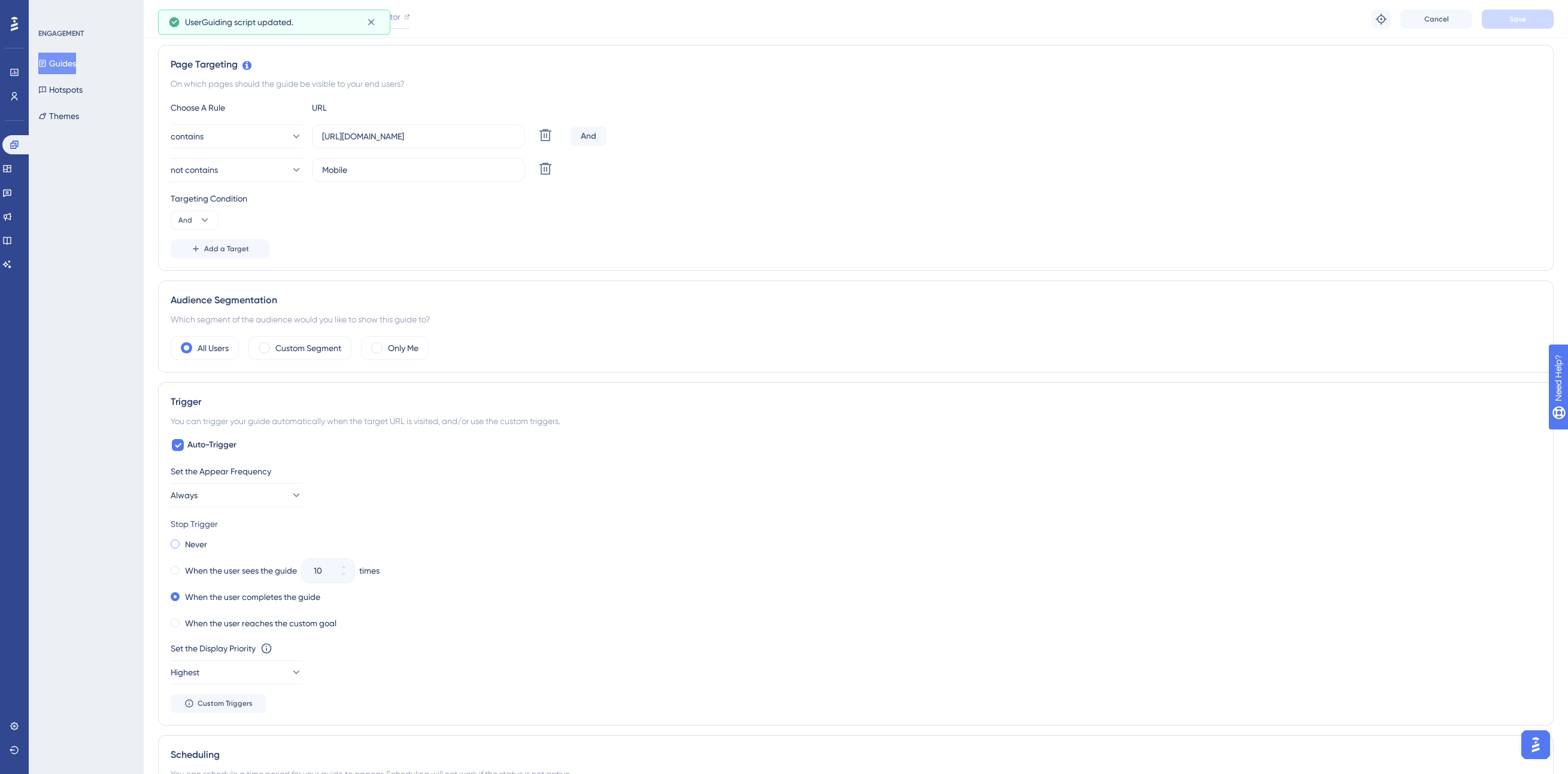
click at [180, 546] on div "Never" at bounding box center [189, 545] width 36 height 17
click at [1506, 26] on button "Save" at bounding box center [1517, 19] width 71 height 19
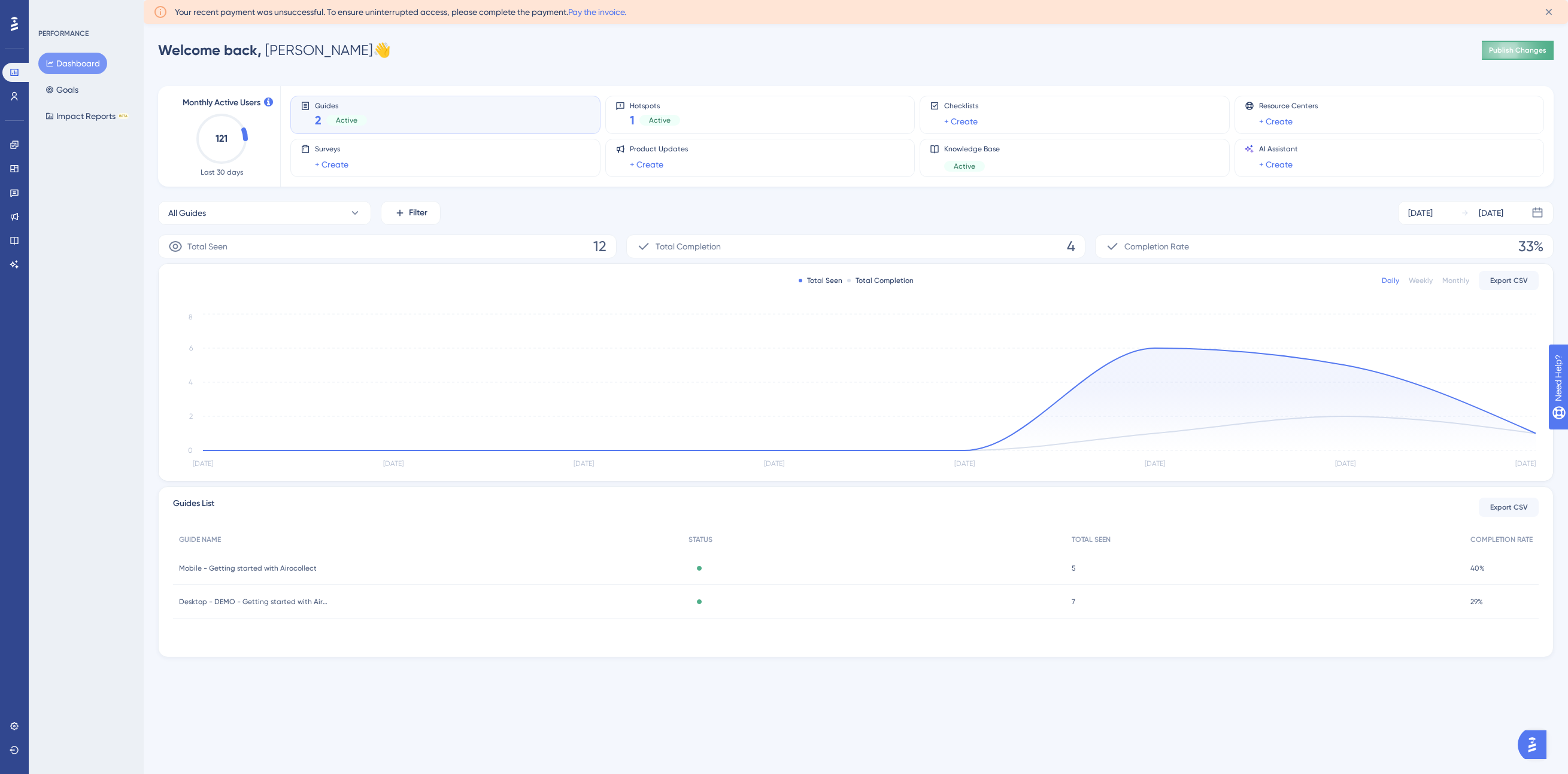
click at [1529, 50] on span "Publish Changes" at bounding box center [1518, 50] width 57 height 10
click at [13, 149] on icon at bounding box center [14, 145] width 10 height 10
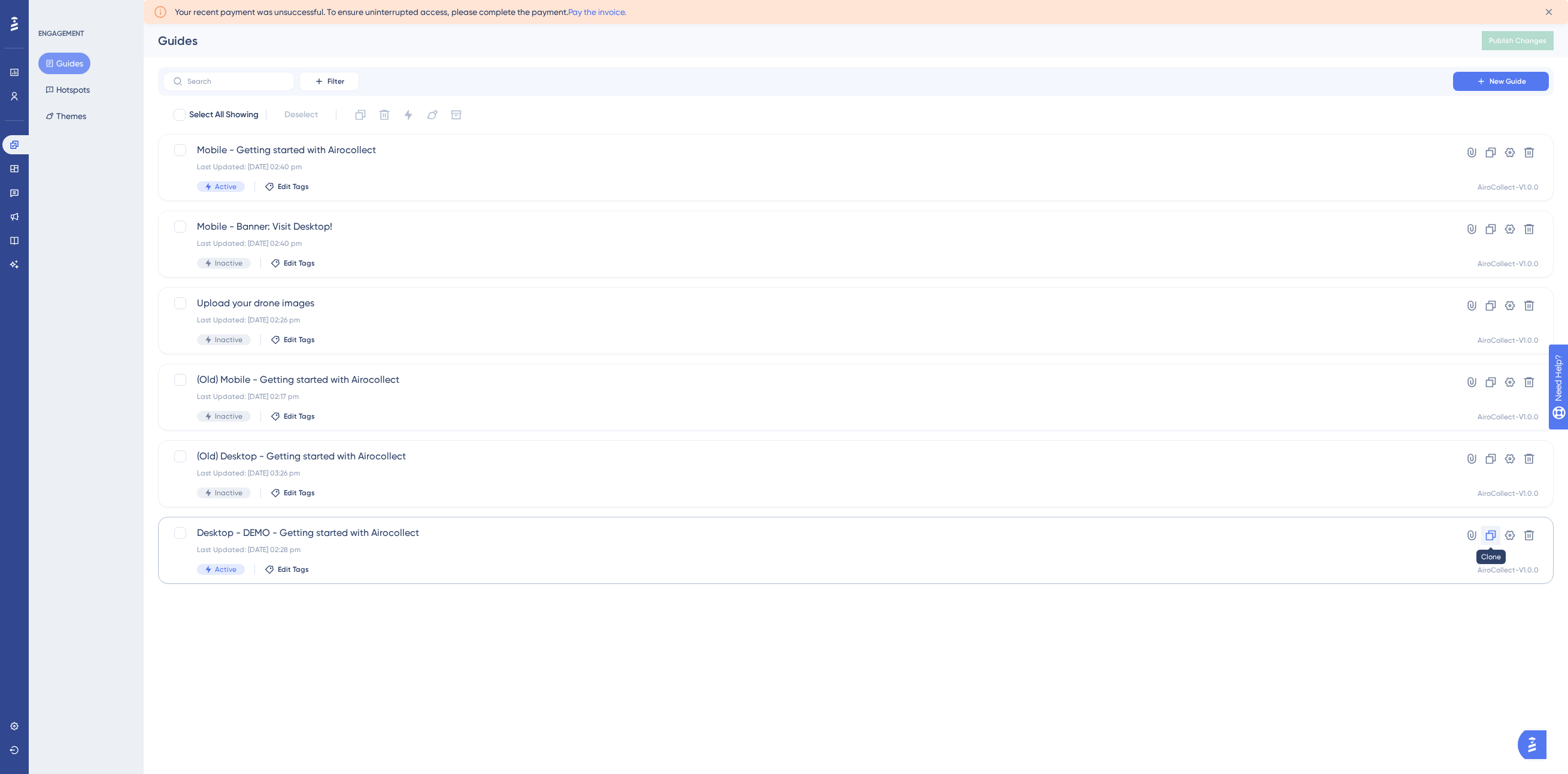
click at [1488, 533] on icon at bounding box center [1491, 535] width 10 height 10
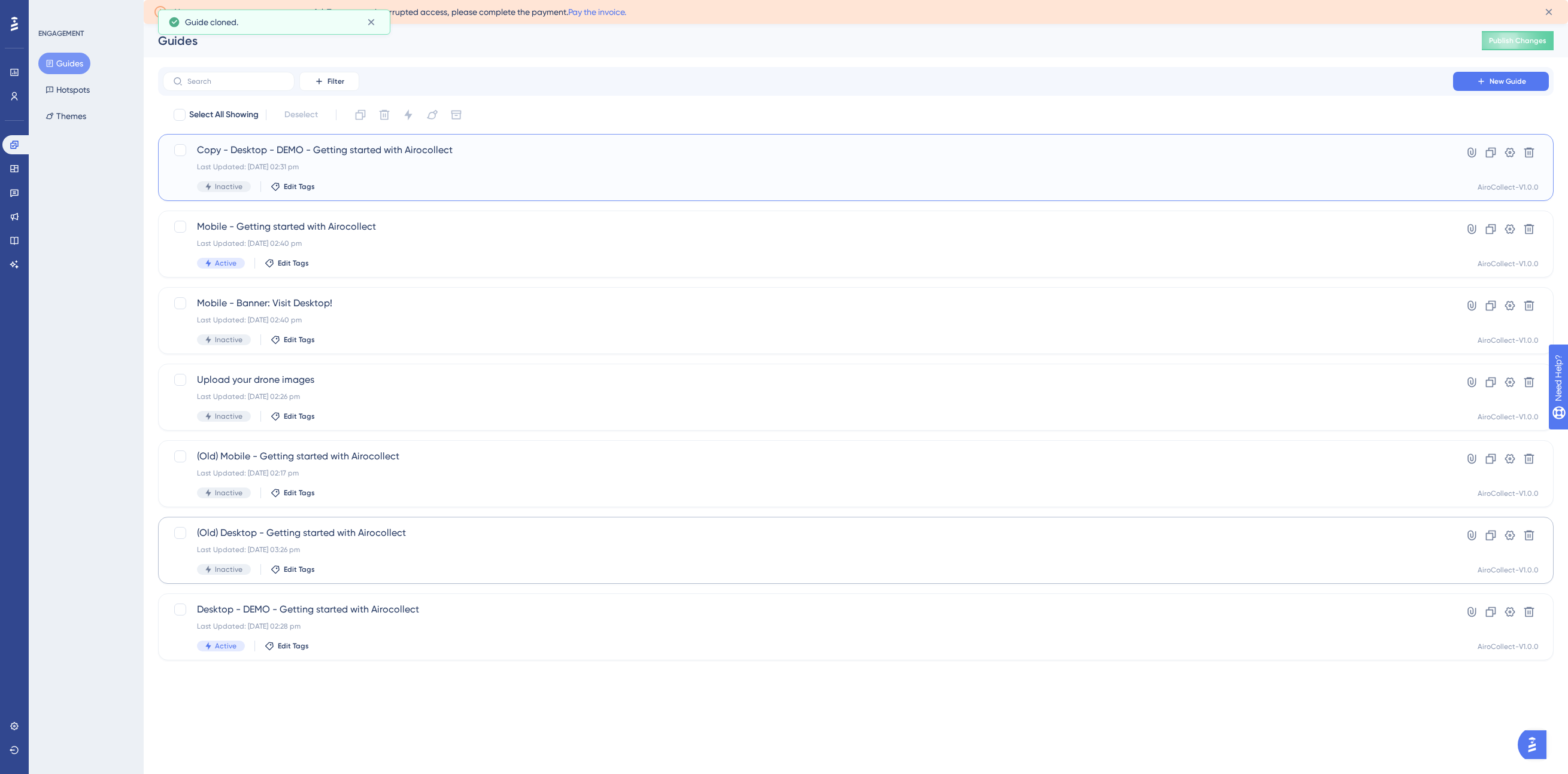
click at [423, 165] on div "Last Updated: 11 Sept 2025 02:31 pm" at bounding box center [808, 167] width 1222 height 10
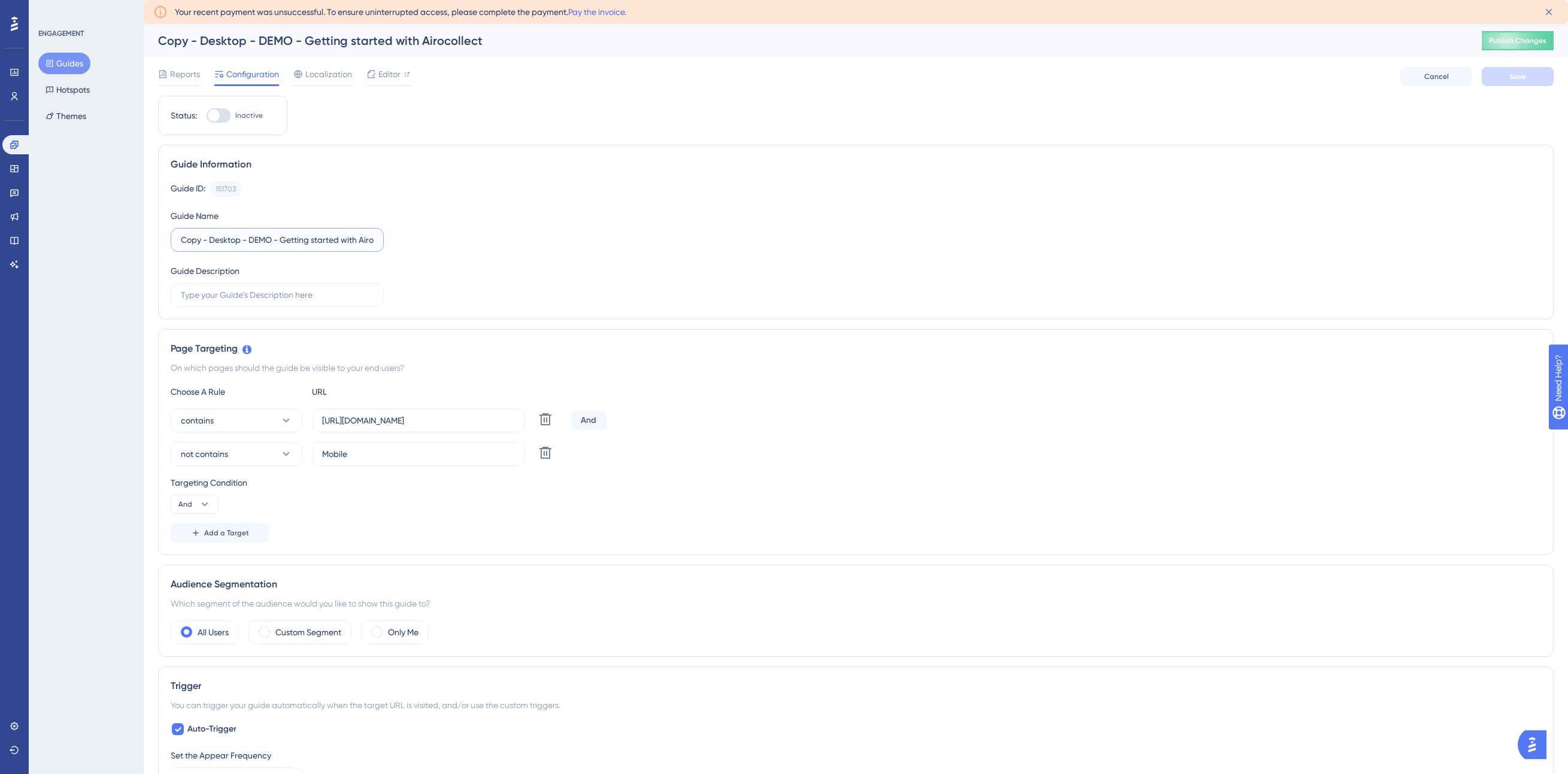
drag, startPoint x: 210, startPoint y: 240, endPoint x: 163, endPoint y: 238, distance: 47.0
click at [163, 238] on div "Guide Information Guide ID: 151703 Copy Guide Name Copy - Desktop - DEMO - Gett…" at bounding box center [855, 232] width 1396 height 175
click at [228, 239] on input "Desktop - DEMO - Getting started with Airocollect" at bounding box center [277, 240] width 192 height 13
type input "Desktop - FIRST LOGIN EXISTING USERS - Getting started with Airocollect"
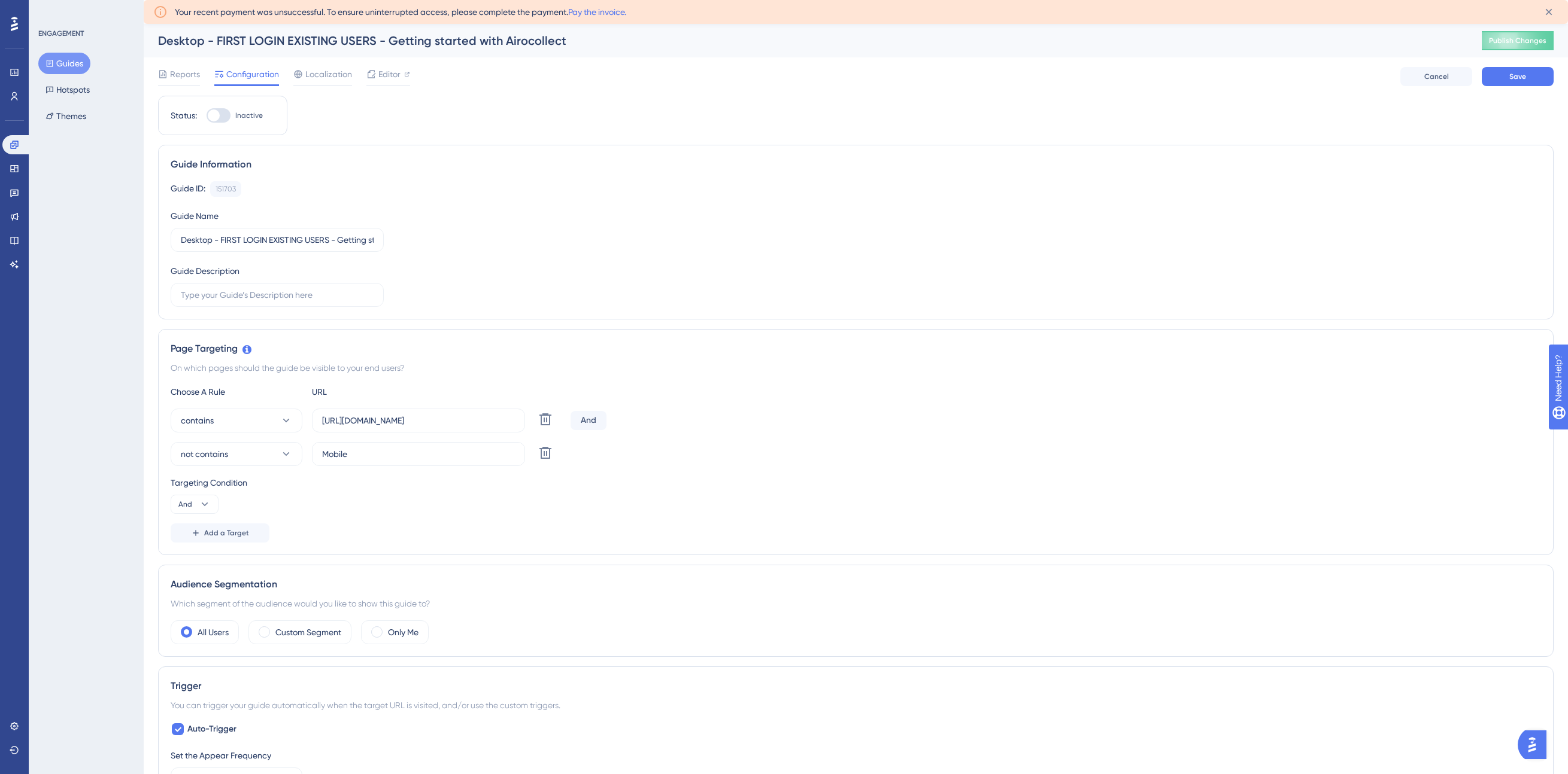
click at [458, 228] on div "Guide ID: 151703 Copy Guide Name Desktop - FIRST LOGIN EXISTING USERS - Getting…" at bounding box center [855, 244] width 1370 height 126
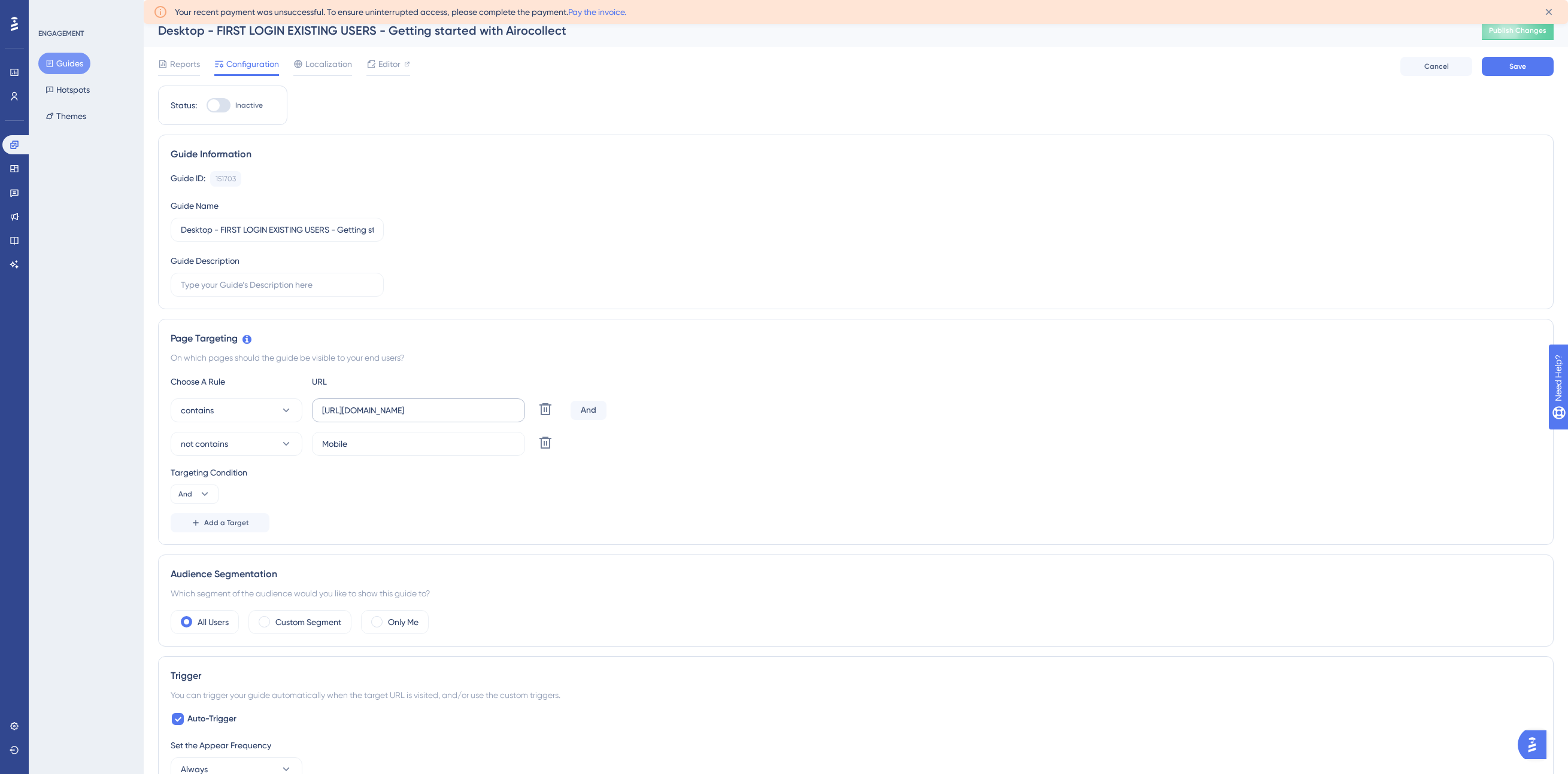
scroll to position [10, 0]
click at [555, 327] on div "Page Targeting On which pages should the guide be visible to your end users? Ch…" at bounding box center [855, 431] width 1396 height 227
click at [470, 416] on input "https://collect-staging.airobot.eu/viewedit/demo" at bounding box center [418, 410] width 192 height 13
click at [562, 366] on div "Page Targeting On which pages should the guide be visible to your end users? Ch…" at bounding box center [855, 431] width 1396 height 227
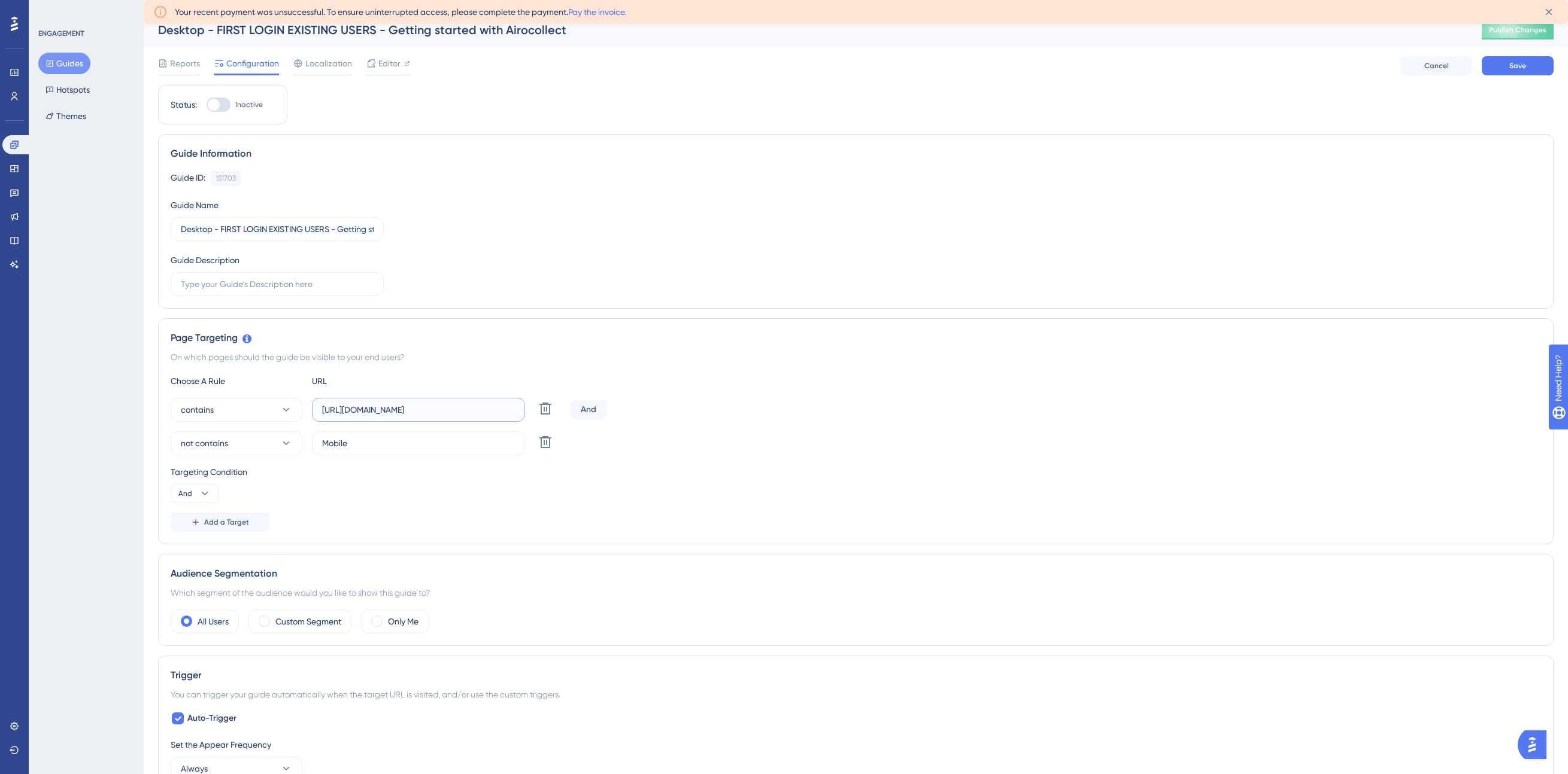
drag, startPoint x: 494, startPoint y: 411, endPoint x: 631, endPoint y: 418, distance: 137.2
click at [631, 418] on div "contains https://collect-staging.airobot.eu/viewedit/demo Delete And" at bounding box center [855, 409] width 1370 height 24
type input "https://collect-staging.airobot.eu/viewedit/3d"
click at [705, 416] on div "contains https://collect-staging.airobot.eu/viewedit/3d Delete And" at bounding box center [855, 409] width 1370 height 24
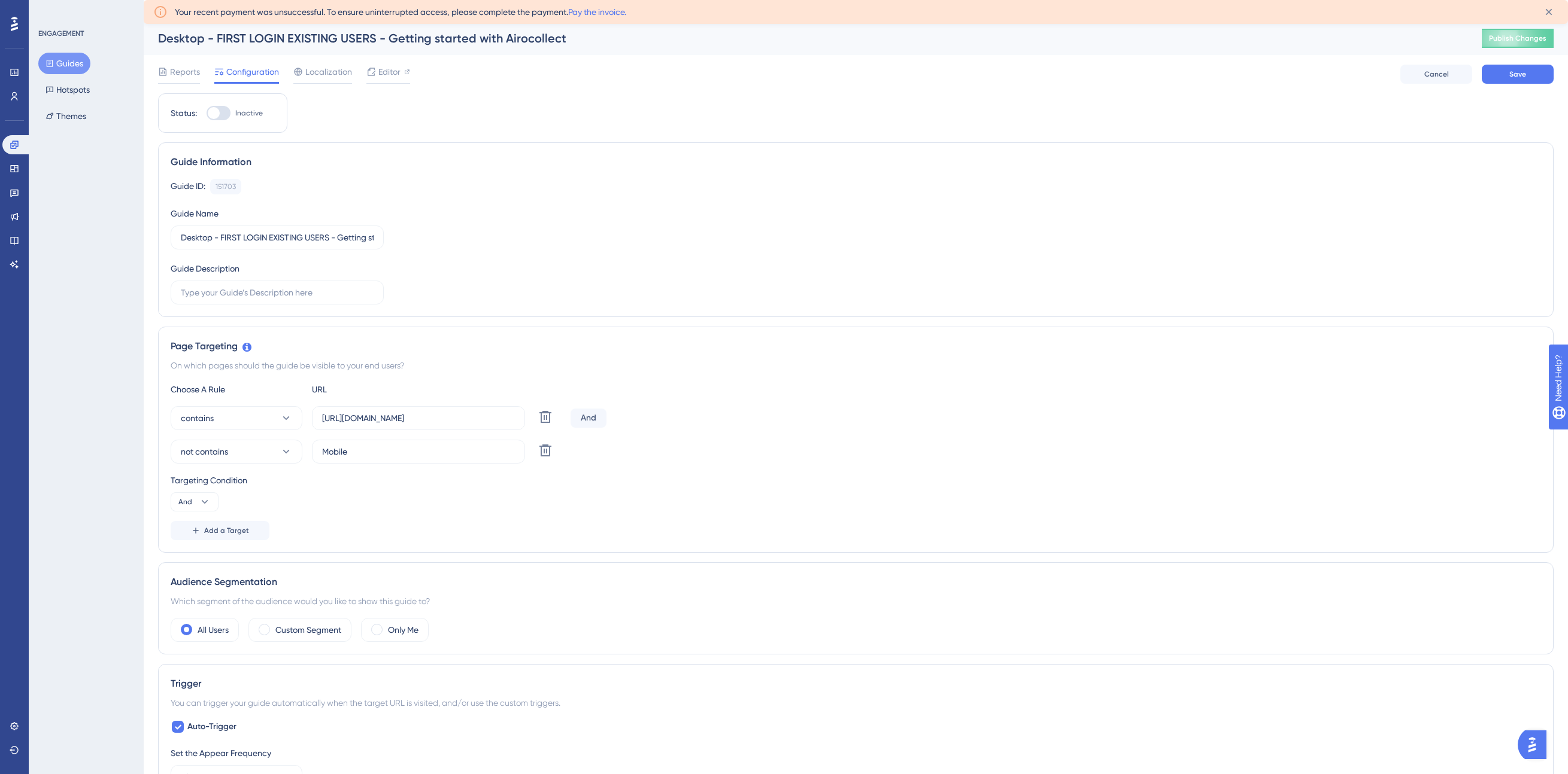
scroll to position [1, 0]
click at [223, 115] on div at bounding box center [218, 113] width 24 height 14
click at [207, 115] on input "Inactive" at bounding box center [206, 114] width 1 height 1
checkbox input "true"
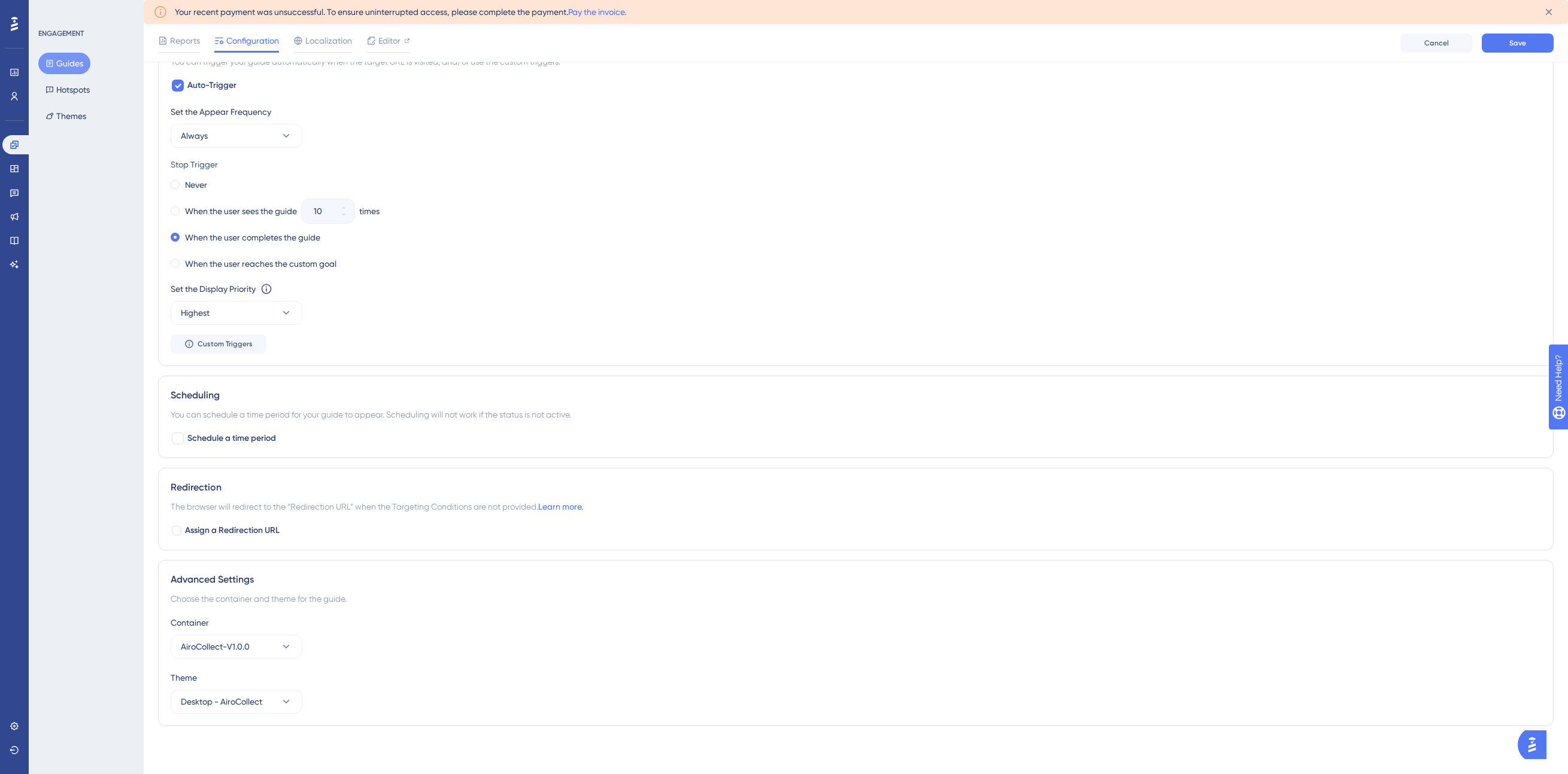
scroll to position [0, 0]
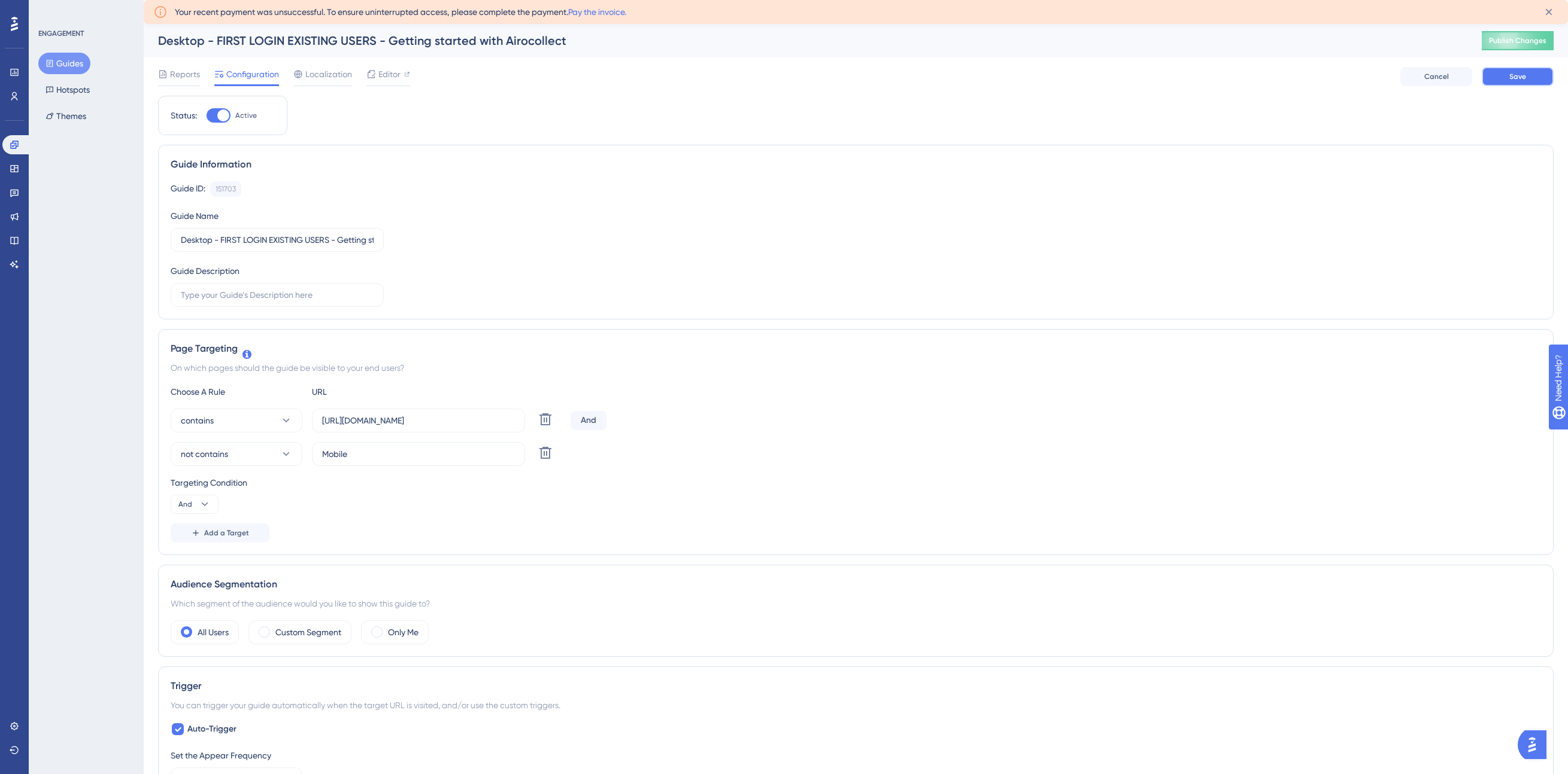
click at [1532, 74] on button "Save" at bounding box center [1517, 76] width 71 height 19
click at [1521, 39] on span "Publish Changes" at bounding box center [1518, 41] width 57 height 10
click at [323, 76] on span "Localization" at bounding box center [329, 73] width 47 height 14
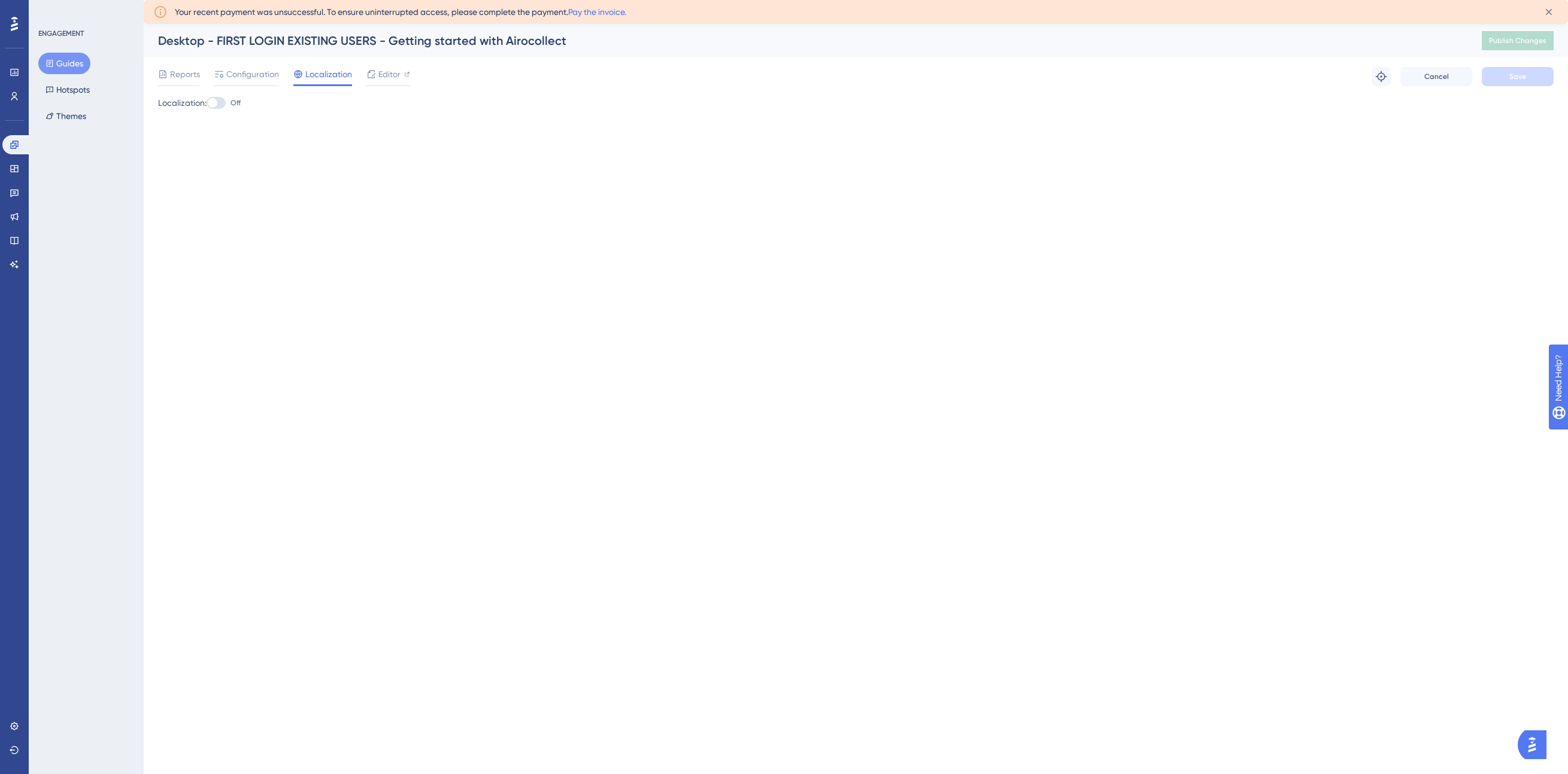
click at [215, 102] on div at bounding box center [212, 103] width 10 height 10
click at [207, 103] on input "Off" at bounding box center [206, 103] width 1 height 1
checkbox input "true"
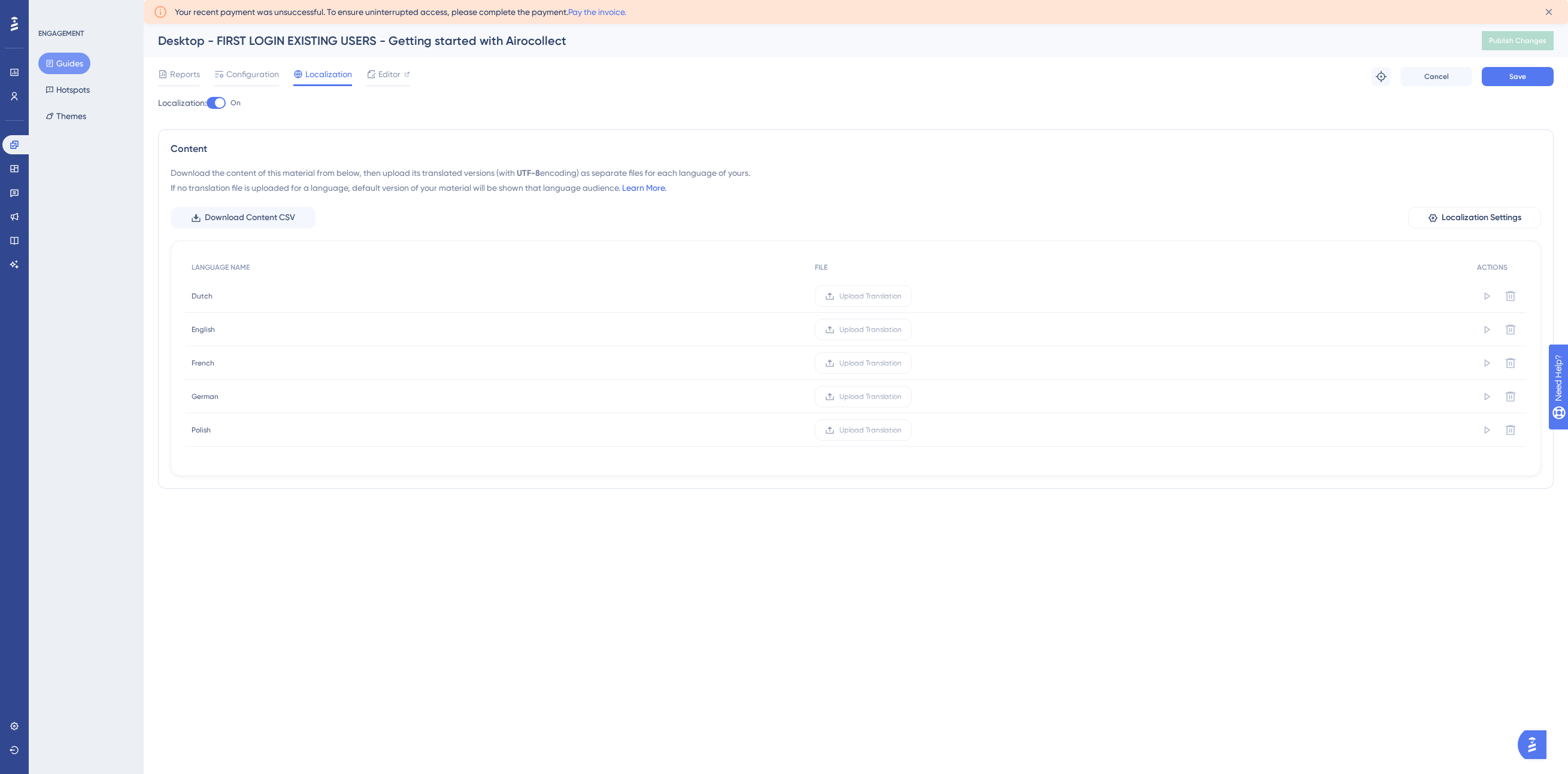
click at [656, 190] on link "Learn More." at bounding box center [644, 188] width 45 height 10
click at [1523, 80] on span "Save" at bounding box center [1518, 76] width 17 height 10
click at [1519, 38] on span "Publish Changes" at bounding box center [1518, 41] width 57 height 10
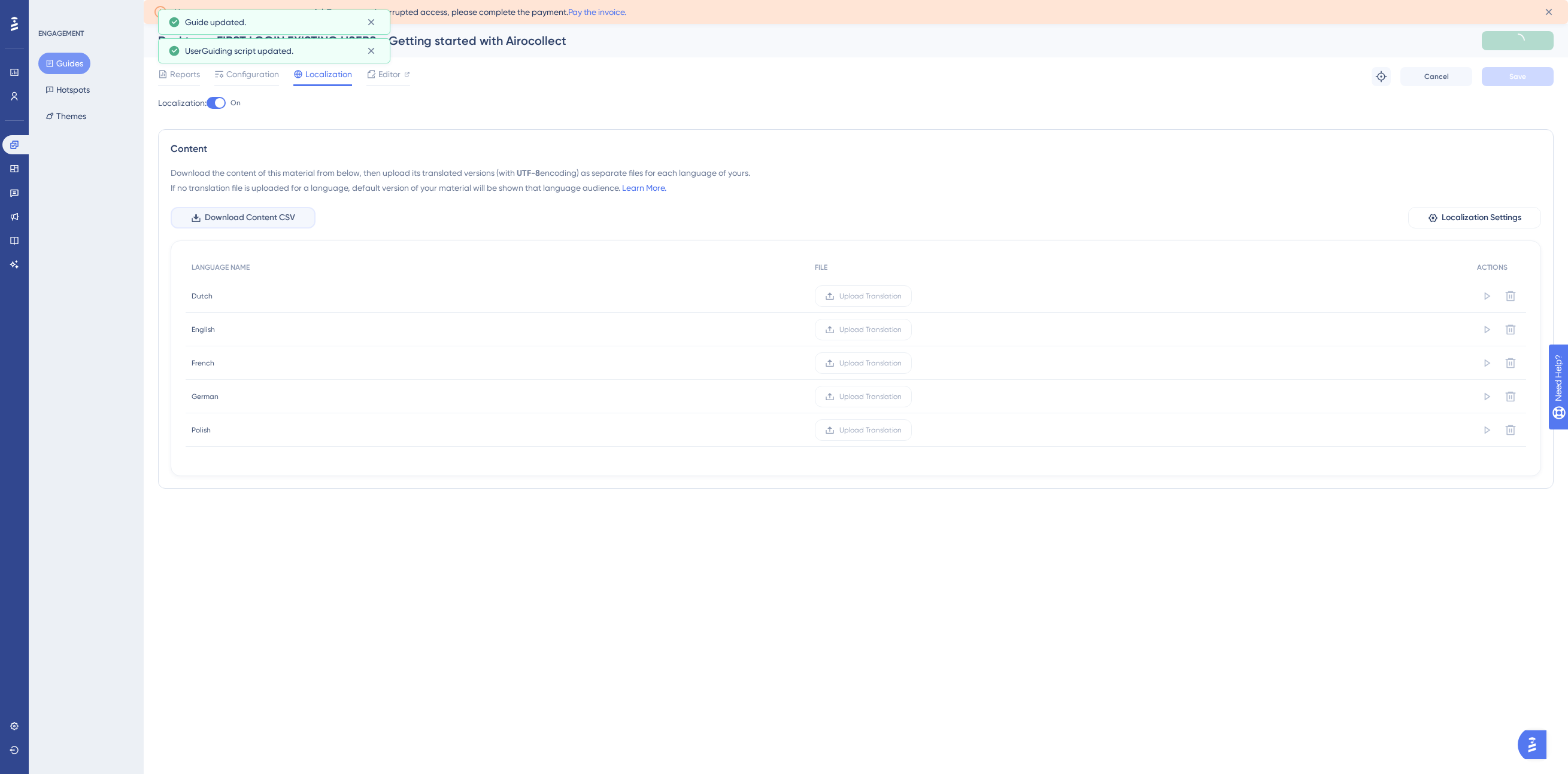
click at [257, 213] on span "Download Content CSV" at bounding box center [250, 217] width 90 height 14
click at [863, 294] on span "Upload Translation" at bounding box center [870, 296] width 62 height 10
click at [901, 296] on input "Upload Translation" at bounding box center [901, 296] width 0 height 0
click at [869, 297] on span "Upload Translation" at bounding box center [870, 296] width 62 height 10
click at [901, 296] on input "Upload Translation" at bounding box center [901, 296] width 0 height 0
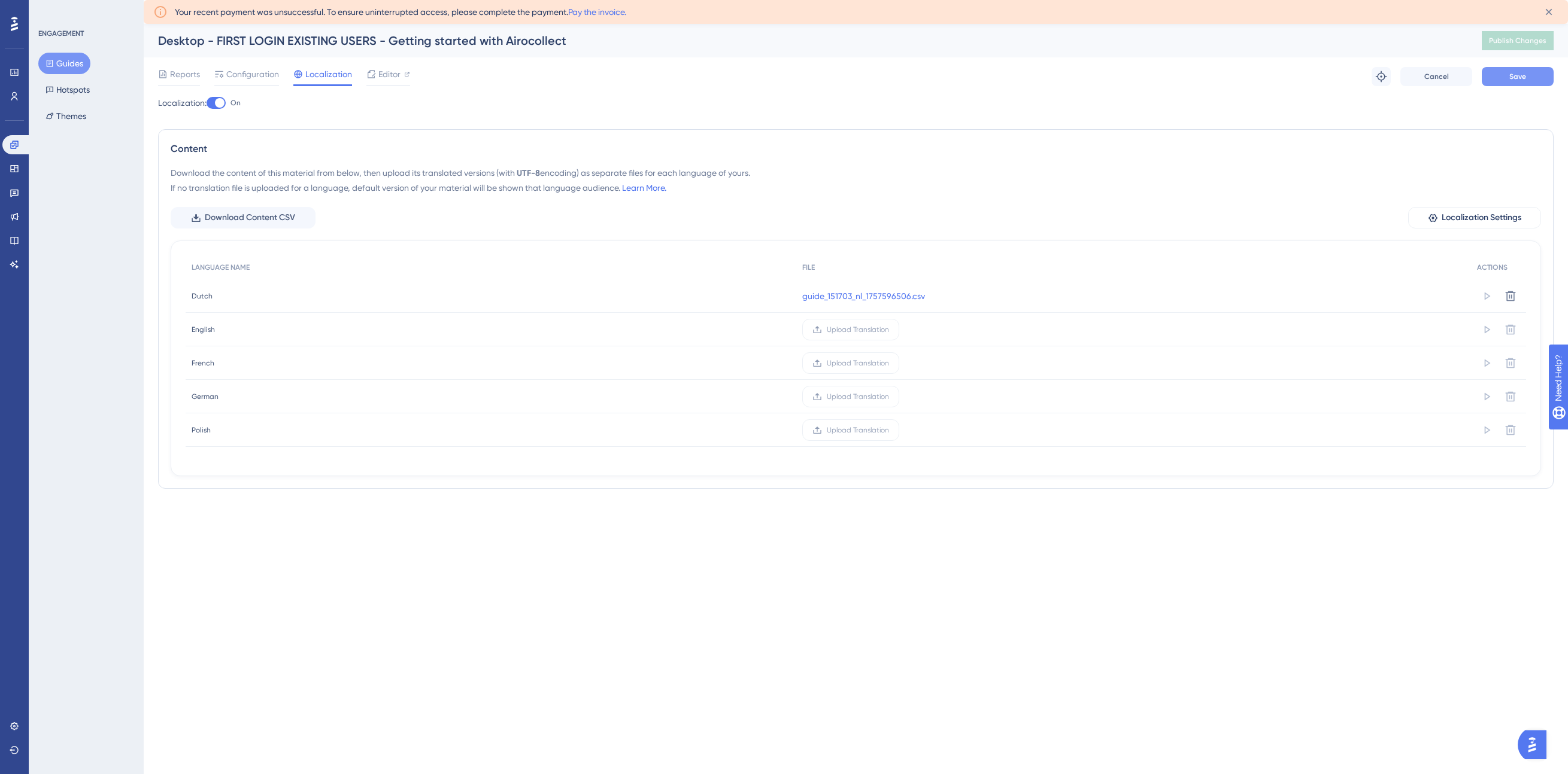
click at [1514, 78] on span "Save" at bounding box center [1518, 76] width 17 height 10
click at [1518, 41] on span "Publish Changes" at bounding box center [1518, 41] width 57 height 10
click at [1483, 295] on icon at bounding box center [1486, 296] width 12 height 12
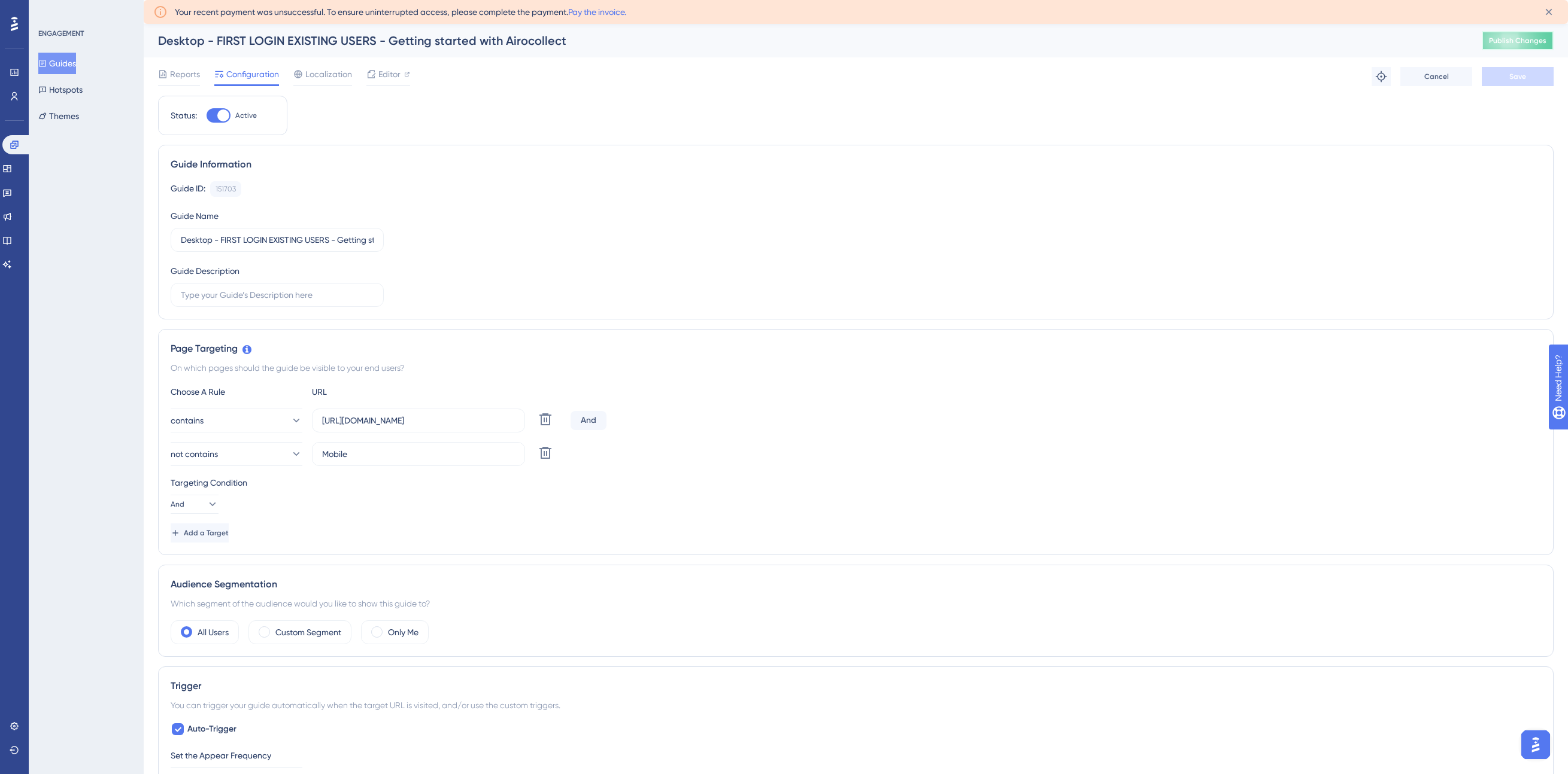
click at [1496, 41] on span "Publish Changes" at bounding box center [1518, 41] width 57 height 10
click at [332, 75] on span "Localization" at bounding box center [329, 73] width 47 height 14
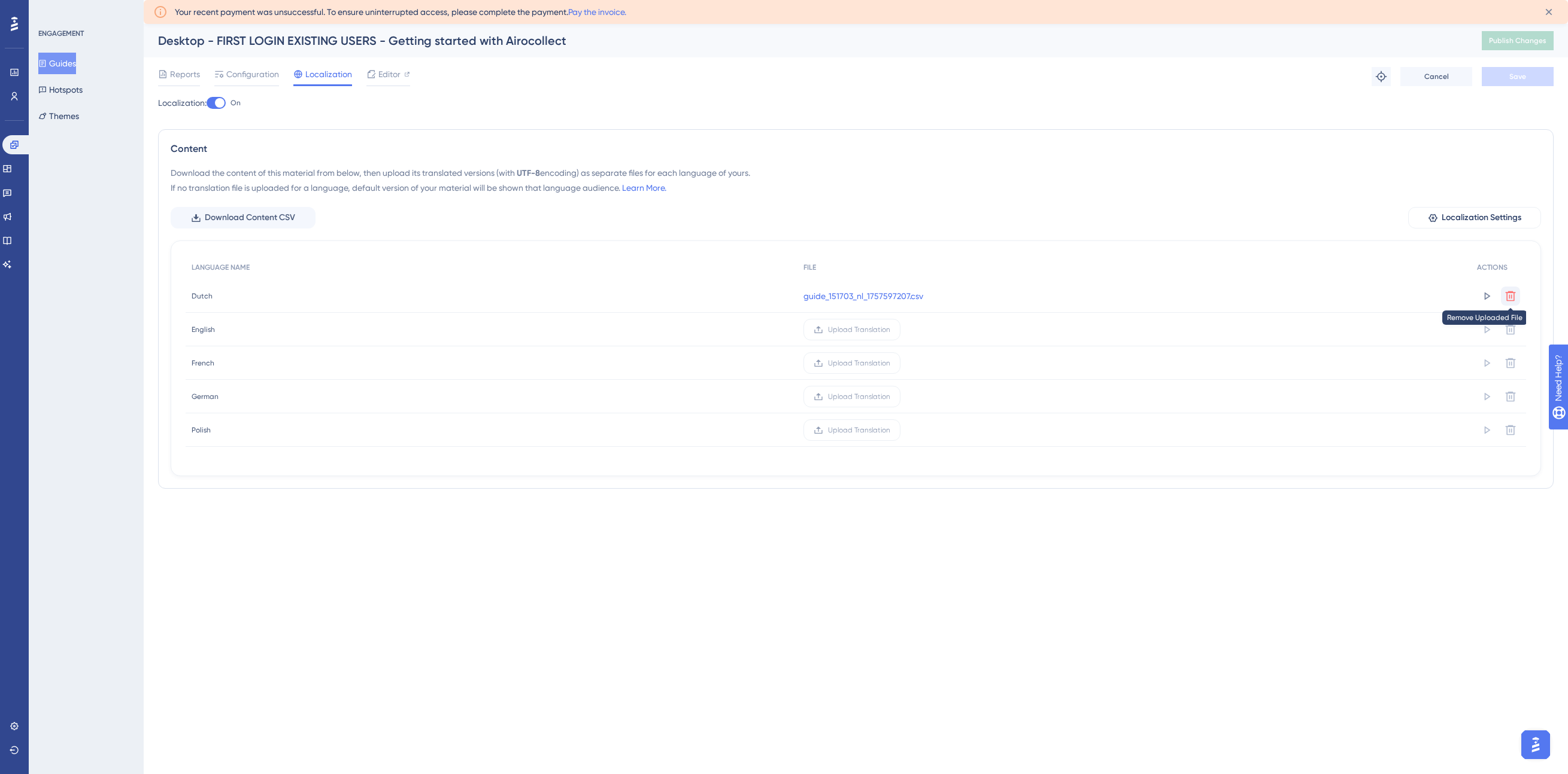
click at [1513, 297] on icon at bounding box center [1510, 296] width 12 height 12
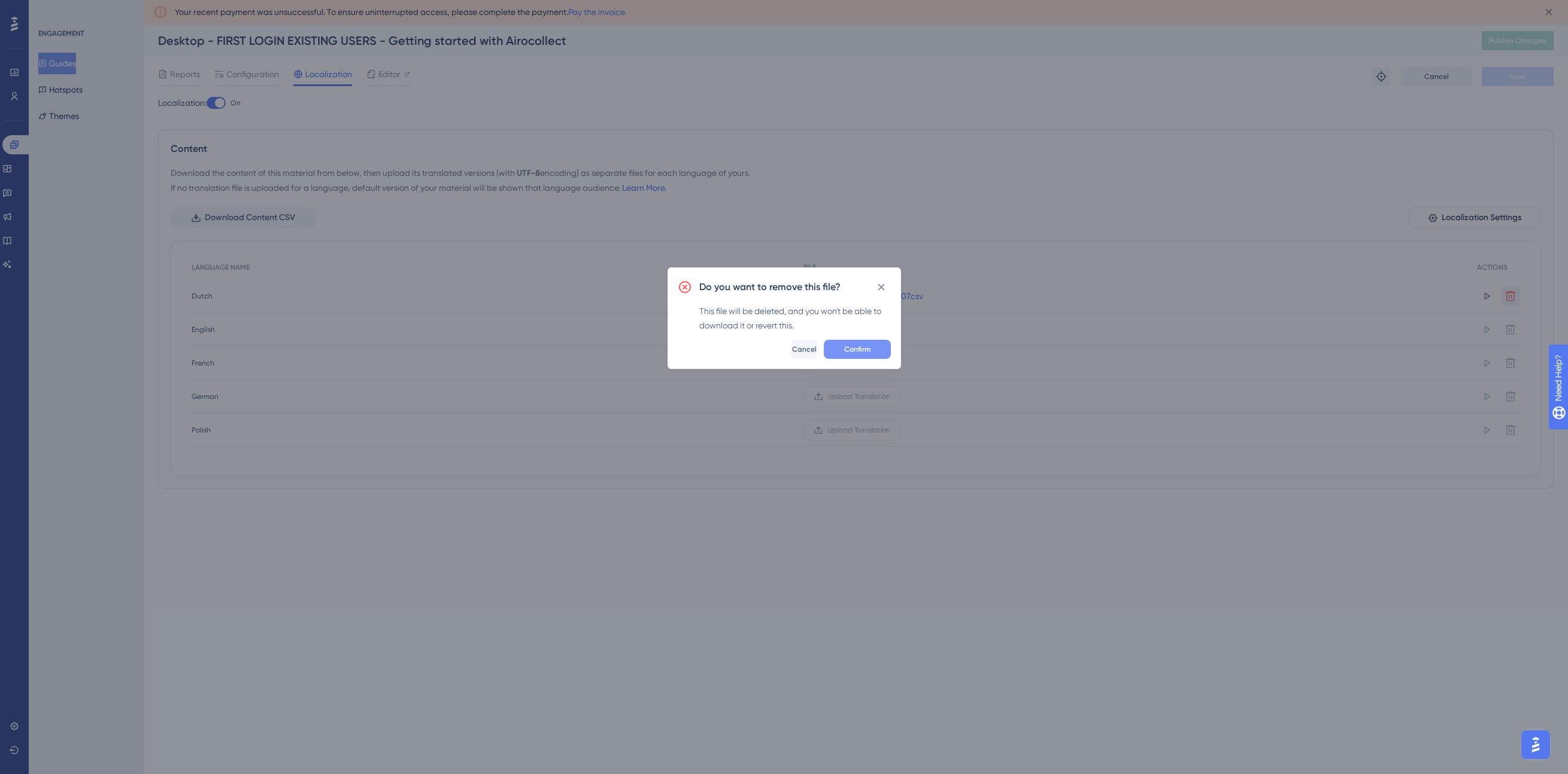
click at [854, 352] on span "Confirm" at bounding box center [857, 349] width 27 height 10
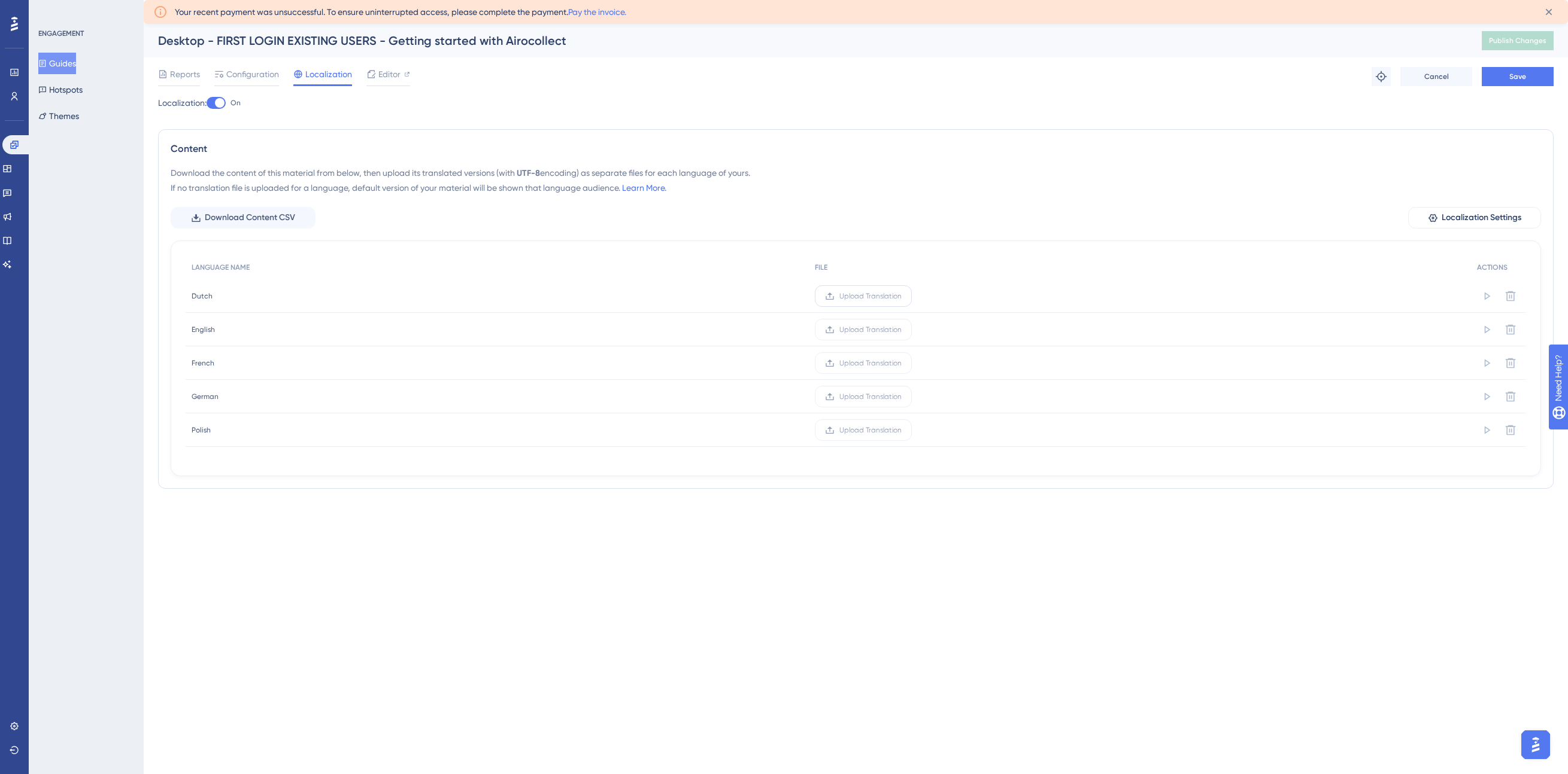
click at [846, 292] on span "Upload Translation" at bounding box center [870, 296] width 62 height 10
click at [901, 296] on input "Upload Translation" at bounding box center [901, 296] width 0 height 0
click at [1510, 73] on span "Save" at bounding box center [1518, 76] width 17 height 10
click at [1520, 42] on span "Publish Changes" at bounding box center [1518, 41] width 57 height 10
click at [1098, 88] on div "Reports Configuration Localization Editor Troubleshoot Cancel Save" at bounding box center [855, 76] width 1396 height 38
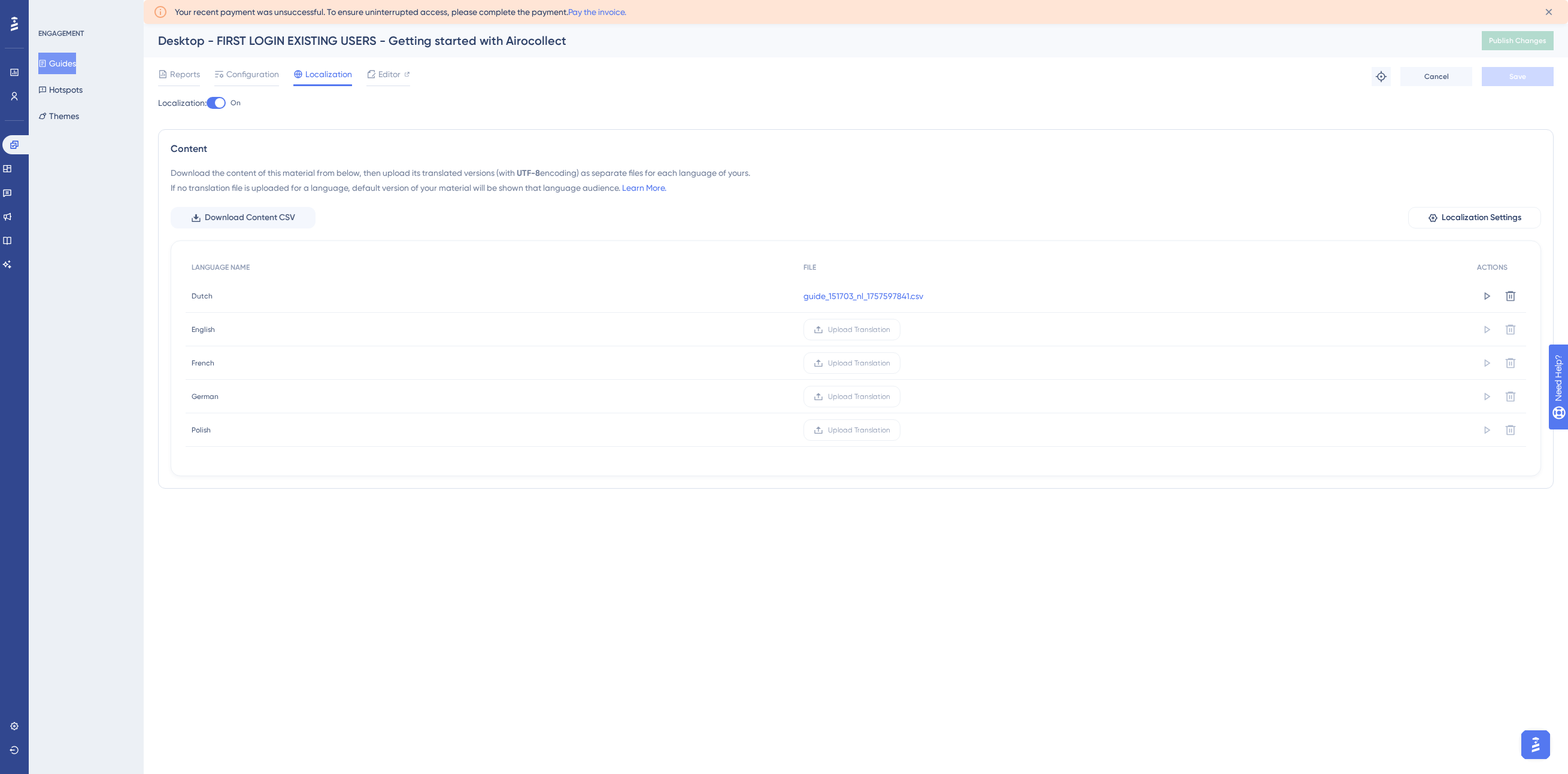
click at [837, 89] on div "Reports Configuration Localization Editor Troubleshoot Cancel Save" at bounding box center [855, 76] width 1396 height 38
click at [574, 0] on html "Performance Users Engagement Widgets Feedback Product Updates Knowledge Base AI…" at bounding box center [784, 0] width 1568 height 0
click at [1486, 292] on icon at bounding box center [1486, 296] width 12 height 12
click at [1547, 13] on icon at bounding box center [1548, 11] width 12 height 12
click at [1541, 15] on button at bounding box center [1549, 12] width 19 height 19
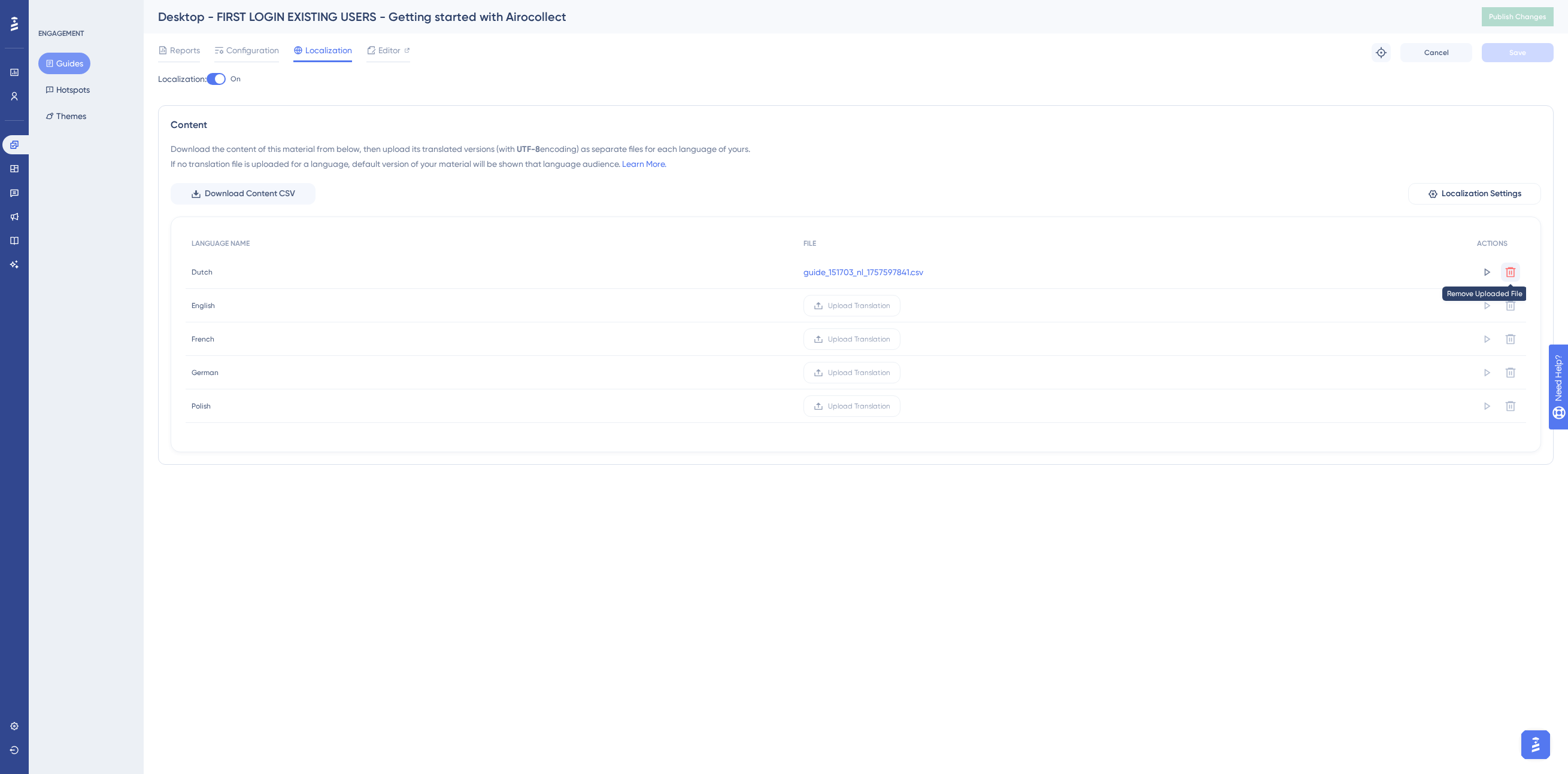
click at [1508, 273] on icon at bounding box center [1510, 272] width 12 height 12
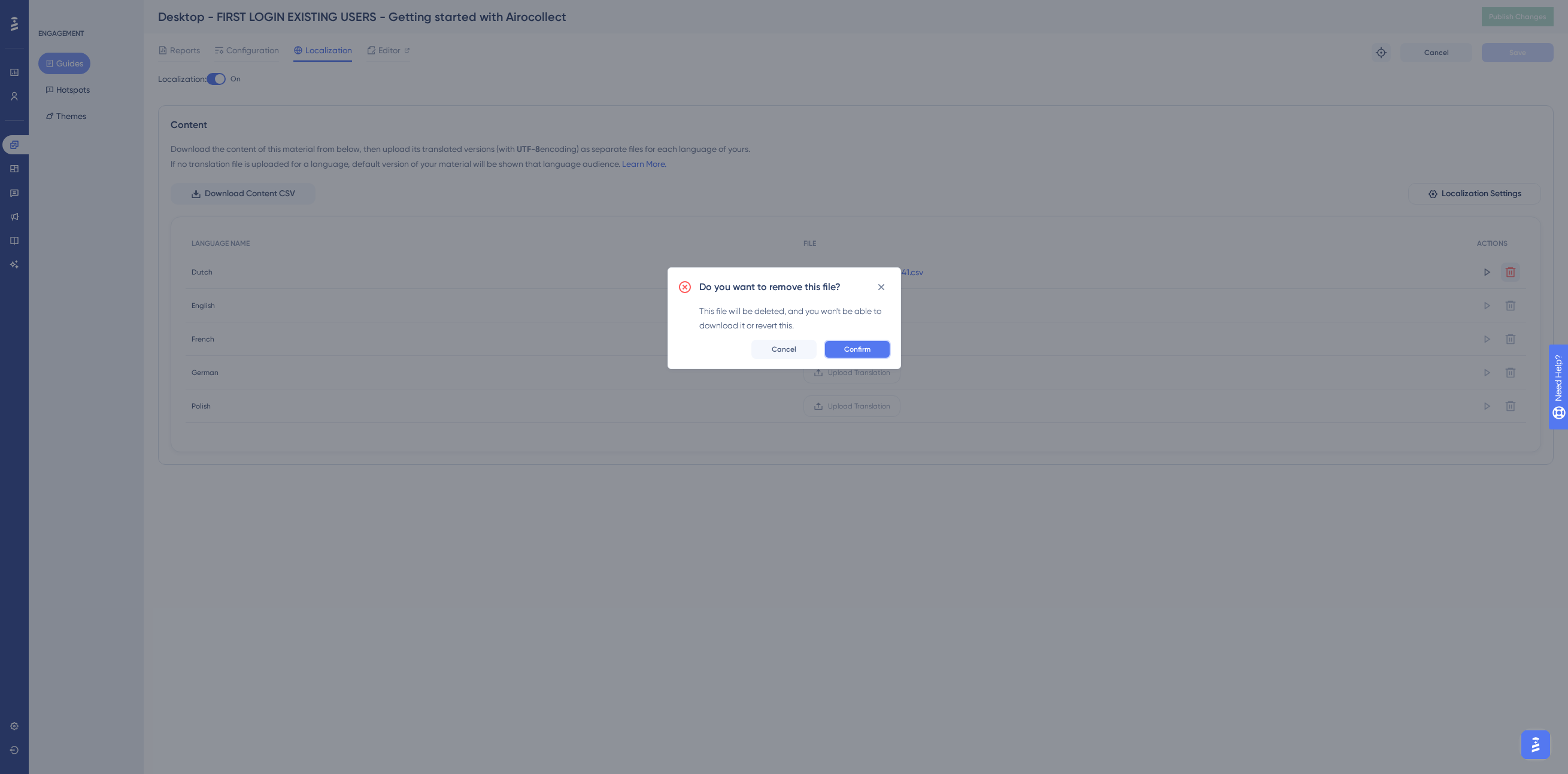
click at [871, 350] on button "Confirm" at bounding box center [857, 349] width 67 height 19
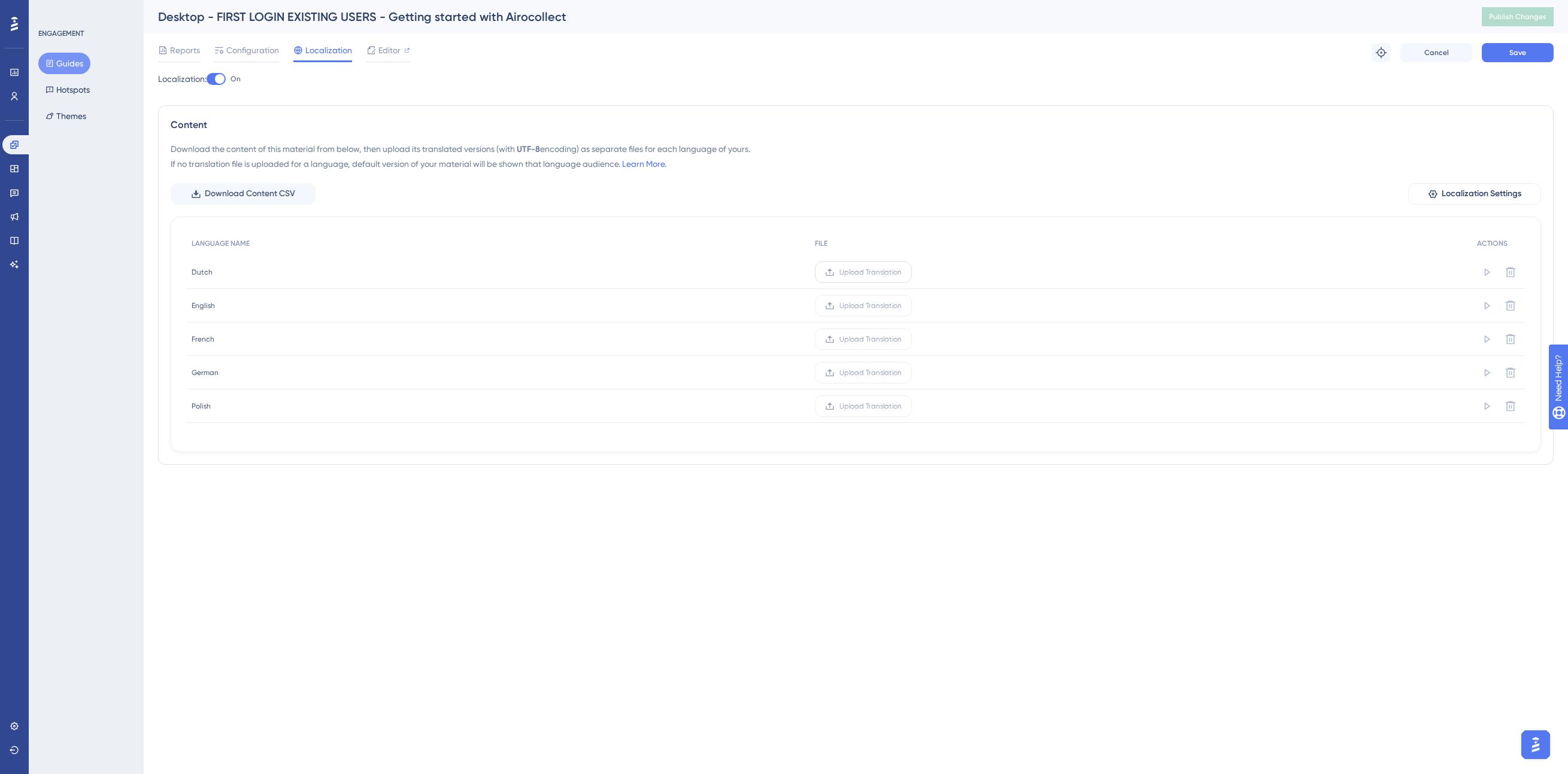
click at [883, 270] on span "Upload Translation" at bounding box center [870, 272] width 62 height 10
click at [901, 272] on input "Upload Translation" at bounding box center [901, 272] width 0 height 0
click at [940, 76] on div "Localization: On" at bounding box center [855, 78] width 1396 height 14
click at [1449, 194] on span "Localization Settings" at bounding box center [1481, 193] width 80 height 14
click at [353, 0] on html "Performance Users Engagement Widgets Feedback Product Updates Knowledge Base AI…" at bounding box center [784, 0] width 1568 height 0
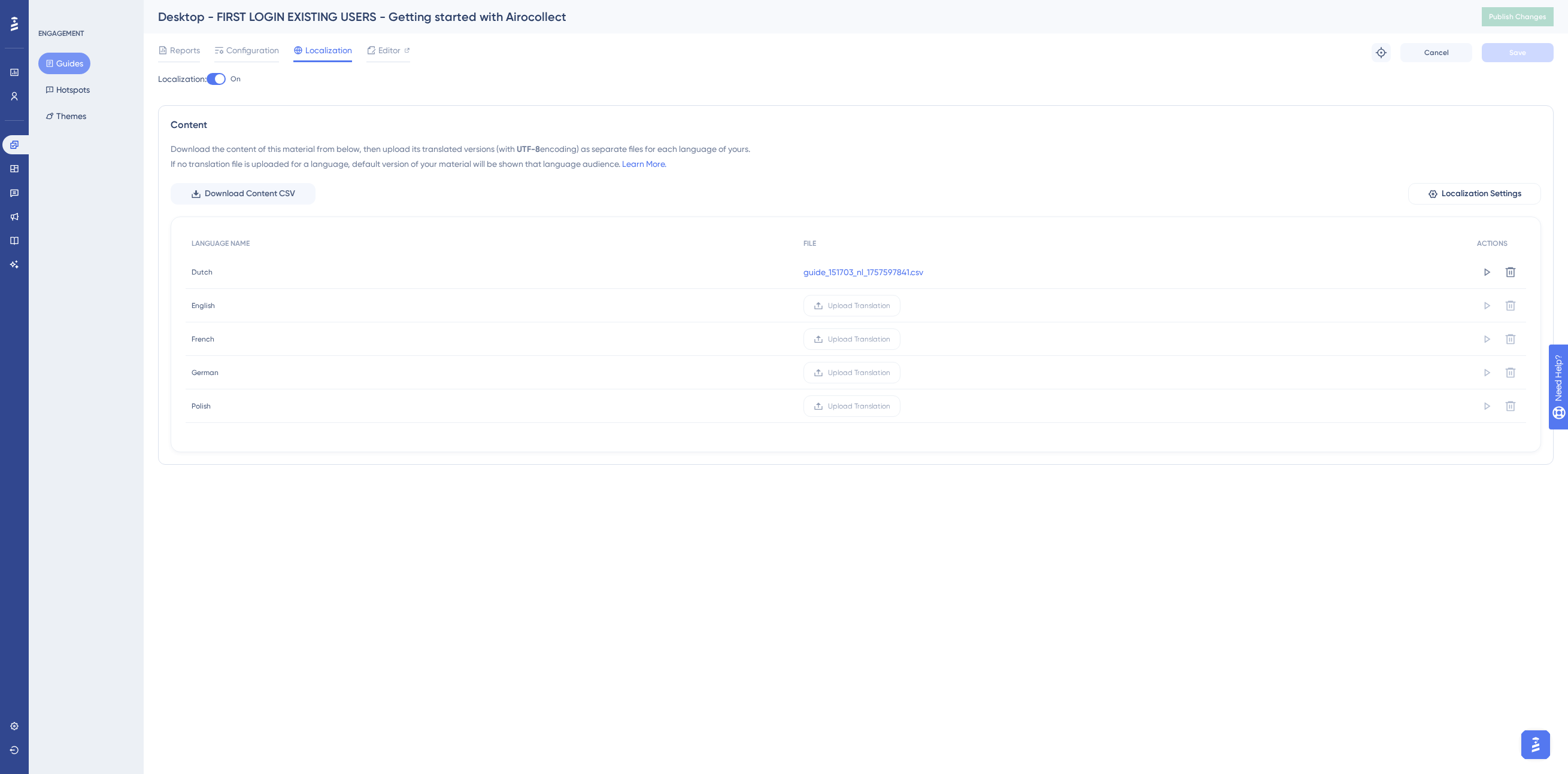
click at [361, 0] on html "Performance Users Engagement Widgets Feedback Product Updates Knowledge Base AI…" at bounding box center [784, 0] width 1568 height 0
click at [918, 61] on div "Reports Configuration Localization Editor Troubleshoot Cancel Save" at bounding box center [855, 52] width 1396 height 38
click at [989, 43] on div "Reports Configuration Localization Editor Troubleshoot Cancel Save" at bounding box center [855, 52] width 1396 height 38
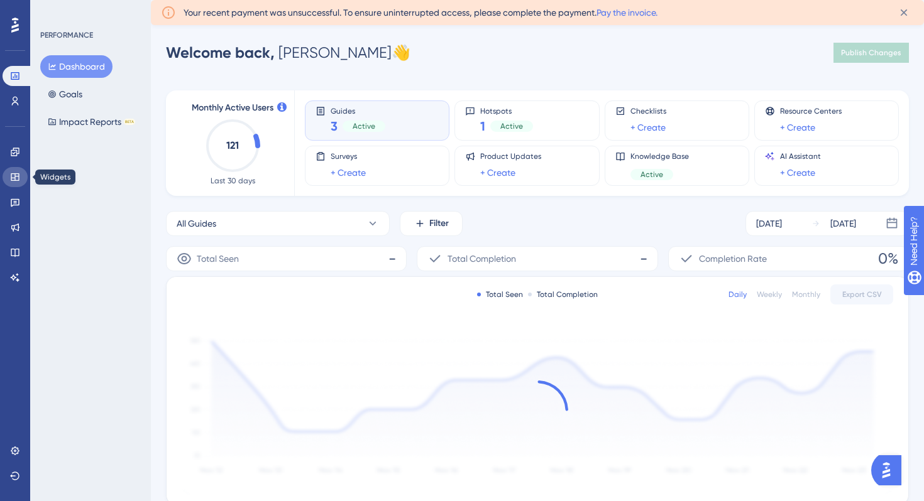
click at [9, 177] on link at bounding box center [15, 177] width 25 height 20
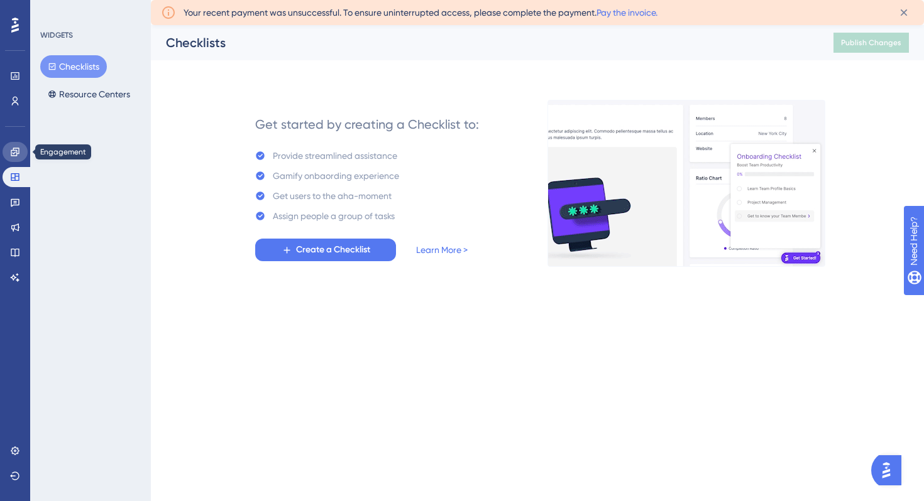
click at [13, 156] on icon at bounding box center [15, 152] width 10 height 10
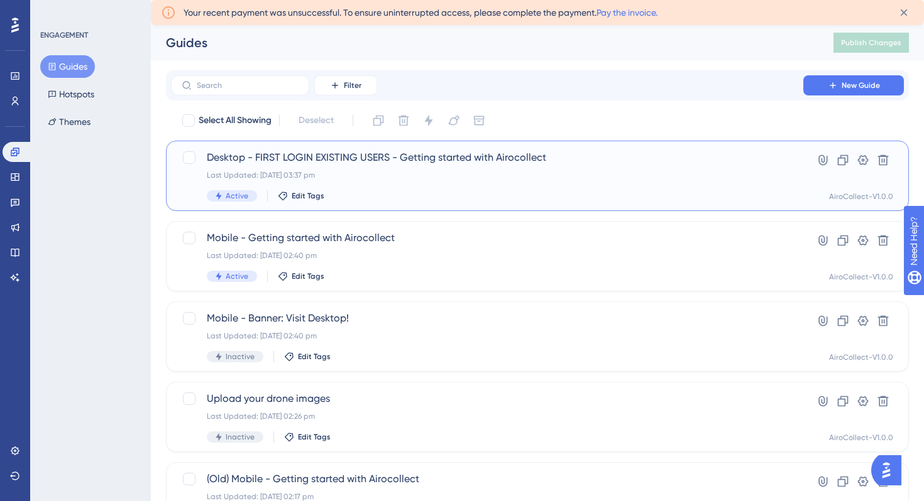
click at [301, 157] on span "Desktop - FIRST LOGIN EXISTING USERS - Getting started with Airocollect" at bounding box center [487, 157] width 561 height 15
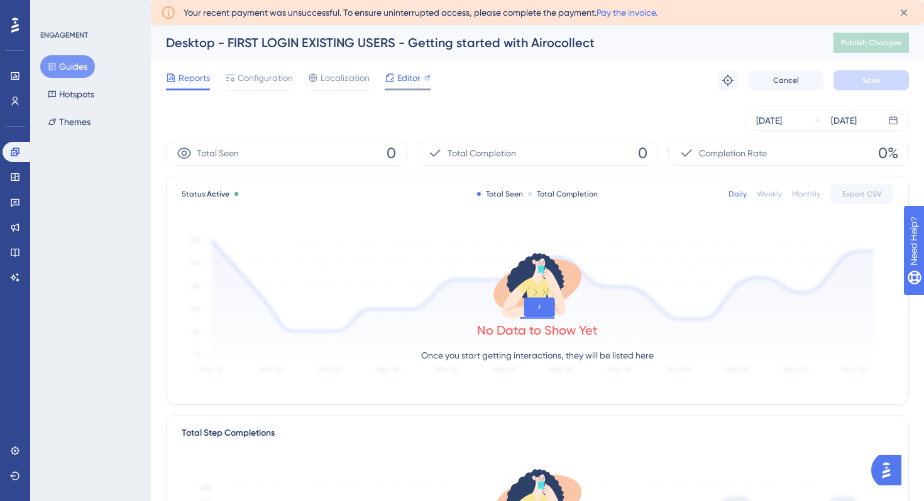
click at [396, 73] on div "Editor" at bounding box center [408, 77] width 46 height 15
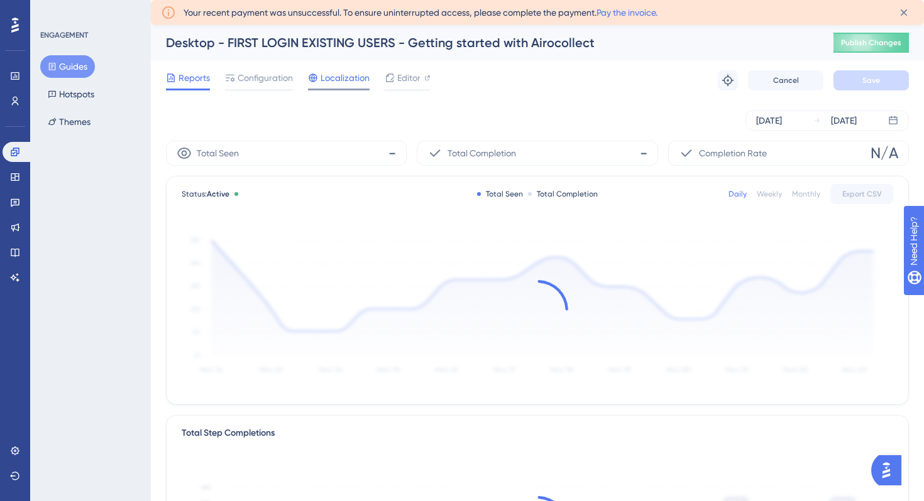
click at [340, 79] on span "Localization" at bounding box center [345, 77] width 49 height 15
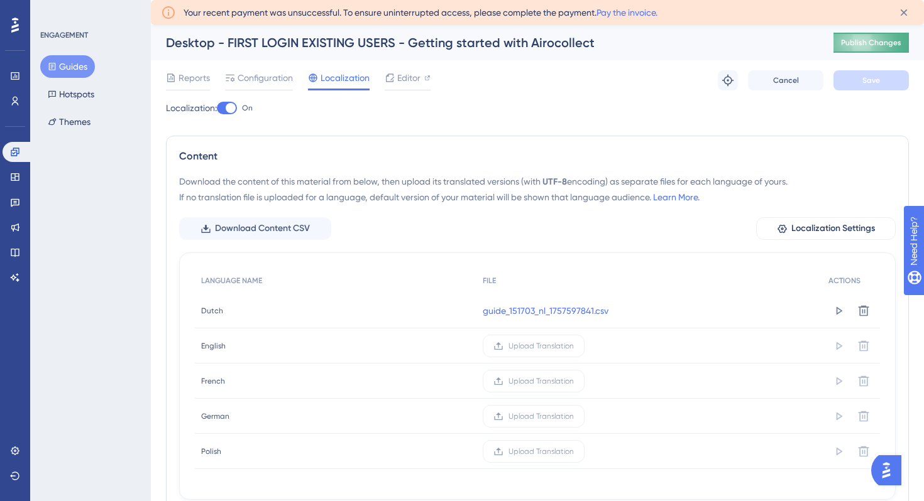
click at [861, 41] on span "Publish Changes" at bounding box center [871, 43] width 60 height 10
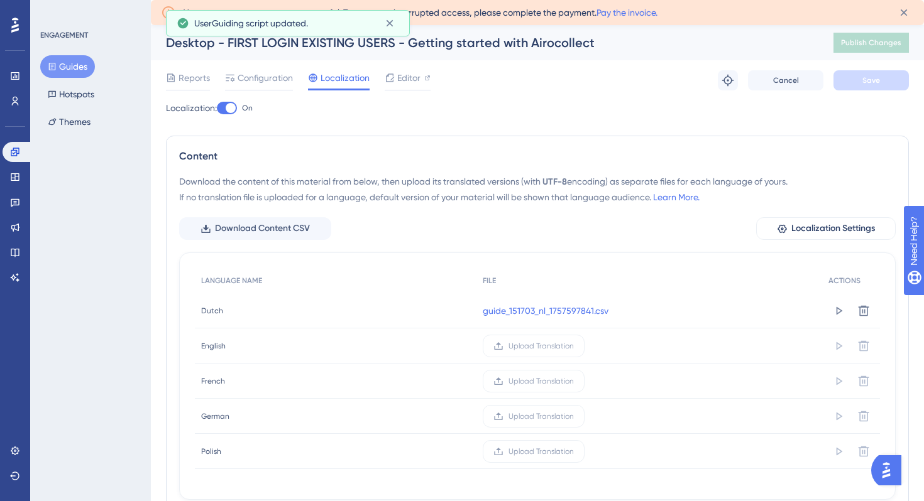
click at [231, 111] on div at bounding box center [231, 108] width 10 height 10
click at [217, 109] on input "On" at bounding box center [216, 108] width 1 height 1
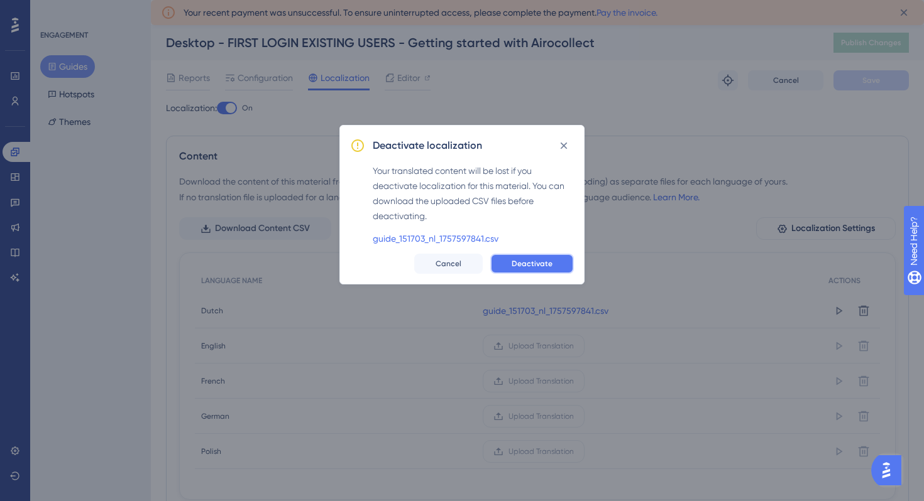
click at [515, 263] on span "Deactivate" at bounding box center [532, 264] width 41 height 10
checkbox input "false"
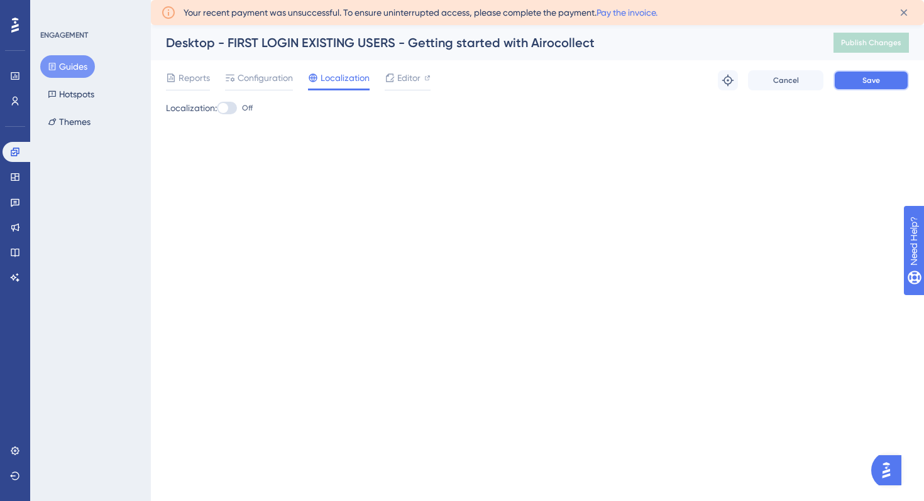
click at [869, 87] on button "Save" at bounding box center [870, 80] width 75 height 20
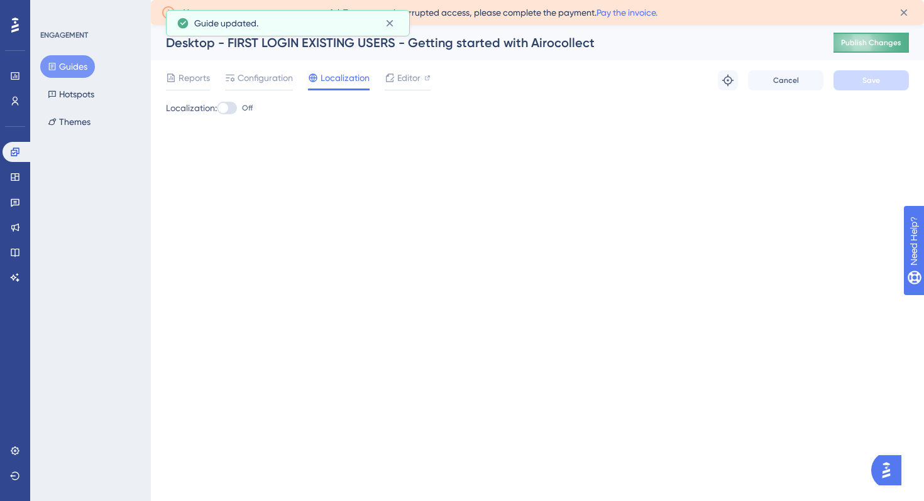
click at [872, 47] on span "Publish Changes" at bounding box center [871, 43] width 60 height 10
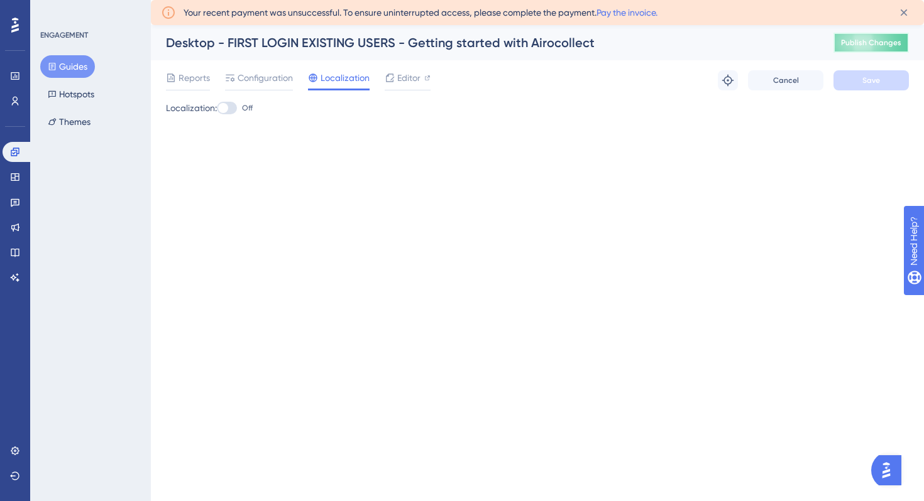
click at [863, 37] on button "Publish Changes" at bounding box center [870, 43] width 75 height 20
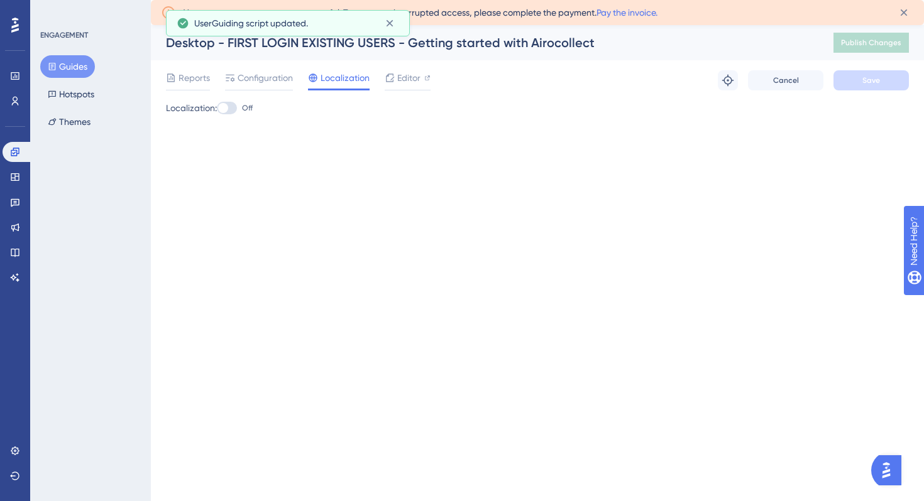
click at [222, 105] on div at bounding box center [227, 108] width 20 height 13
click at [217, 108] on input "Off" at bounding box center [216, 108] width 1 height 1
checkbox input "true"
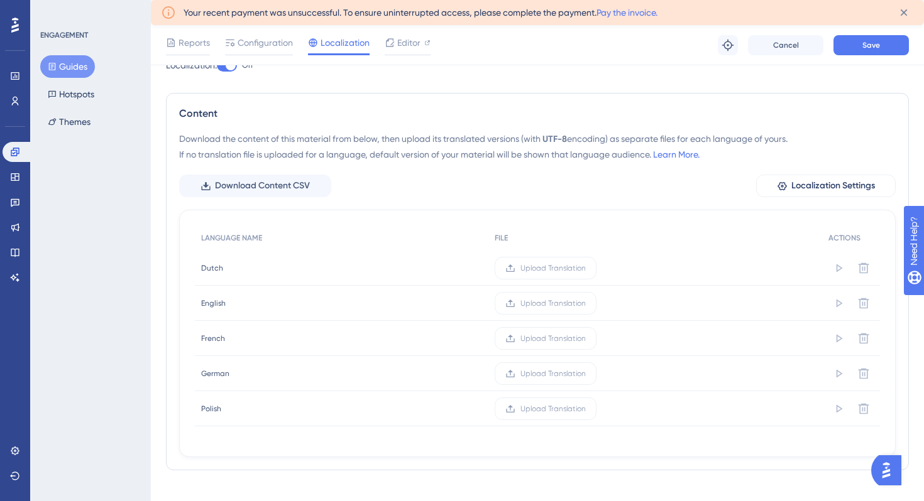
scroll to position [49, 0]
click at [283, 182] on span "Download Content CSV" at bounding box center [262, 184] width 95 height 15
